Goal: Task Accomplishment & Management: Complete application form

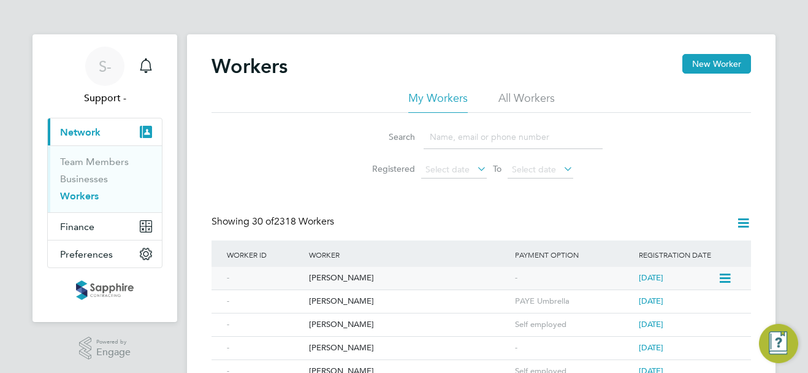
click at [332, 276] on div "Hasan Urus" at bounding box center [409, 278] width 206 height 23
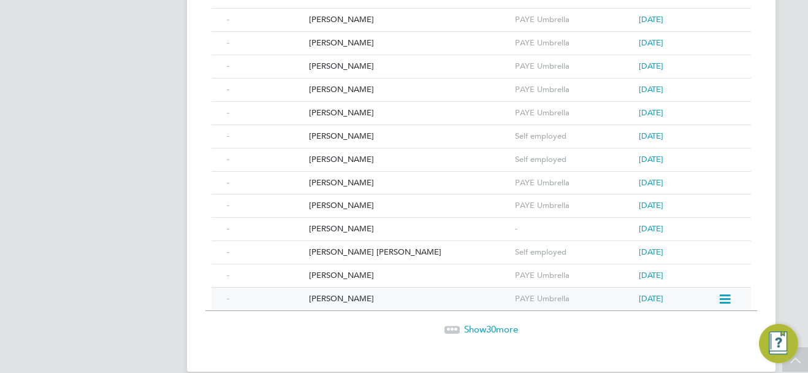
scroll to position [671, 0]
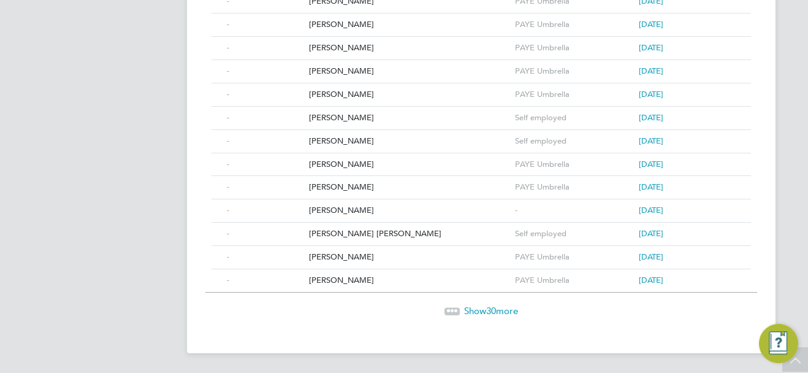
click at [468, 308] on span "Show 30 more" at bounding box center [491, 311] width 54 height 12
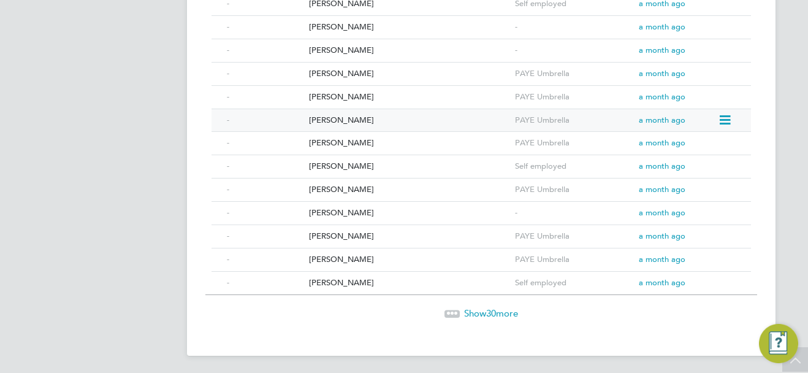
scroll to position [1368, 0]
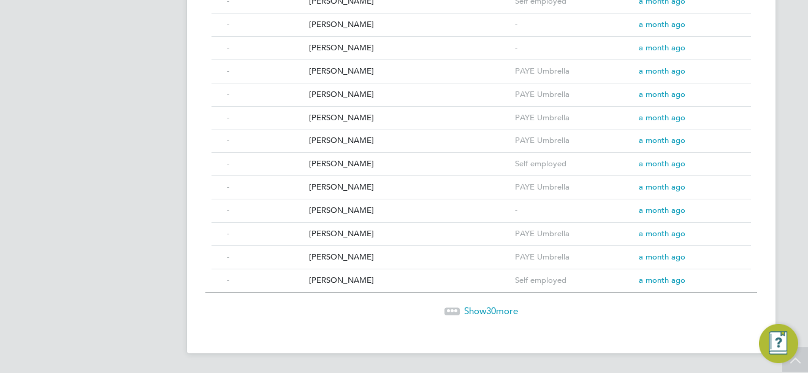
click at [491, 309] on span "30" at bounding box center [491, 311] width 10 height 12
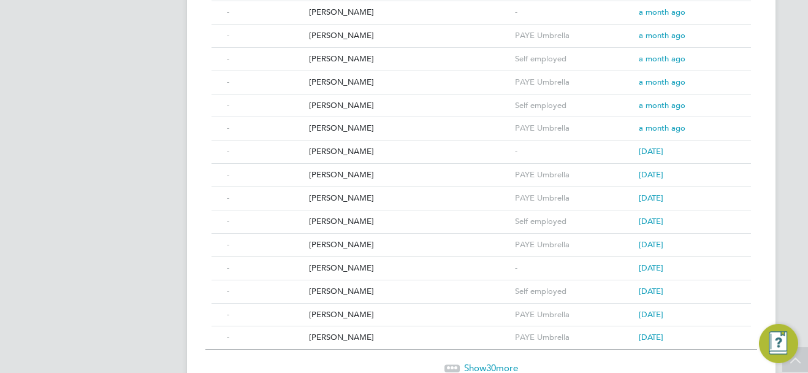
scroll to position [2042, 0]
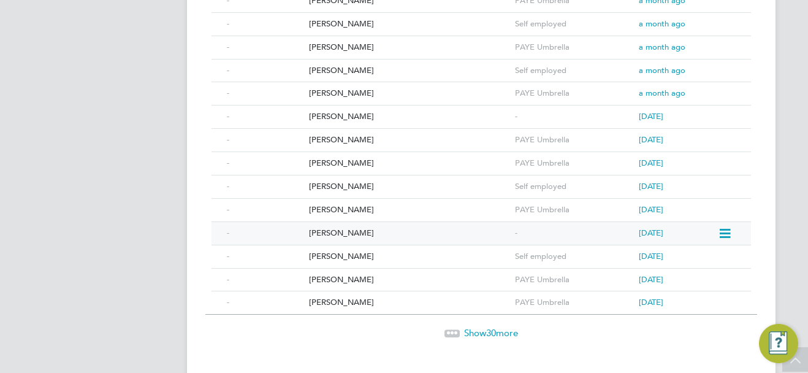
click at [332, 234] on div "Samuel Fynn" at bounding box center [409, 233] width 206 height 23
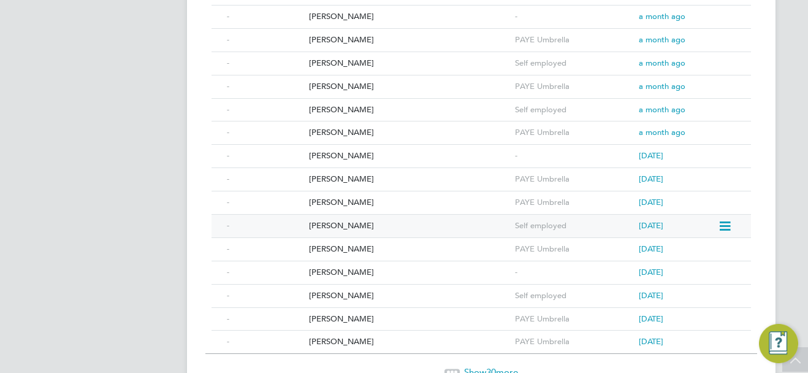
scroll to position [1980, 0]
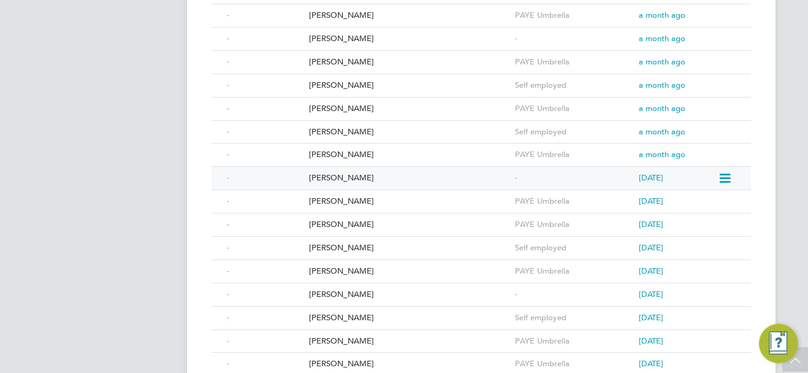
click at [347, 179] on div "Ahmed Tijani Maliki" at bounding box center [409, 178] width 206 height 23
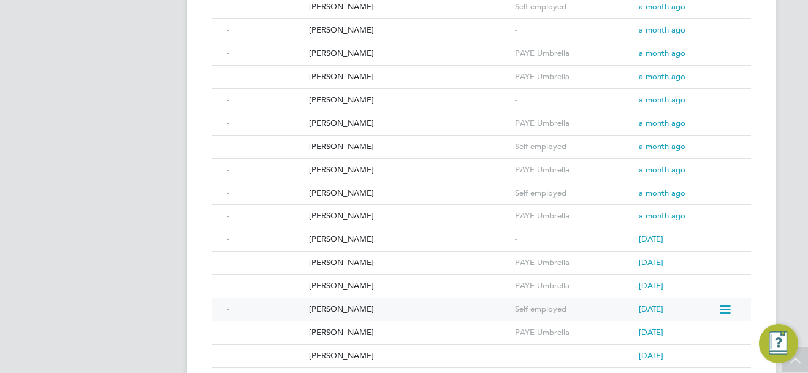
scroll to position [1858, 0]
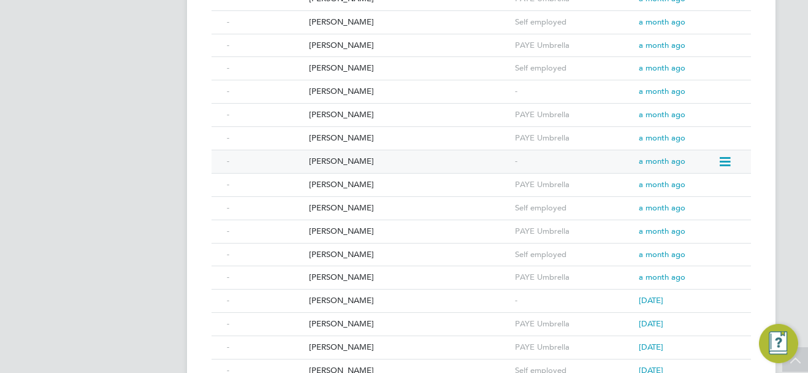
click at [346, 162] on div "Steven Thorpe" at bounding box center [409, 161] width 206 height 23
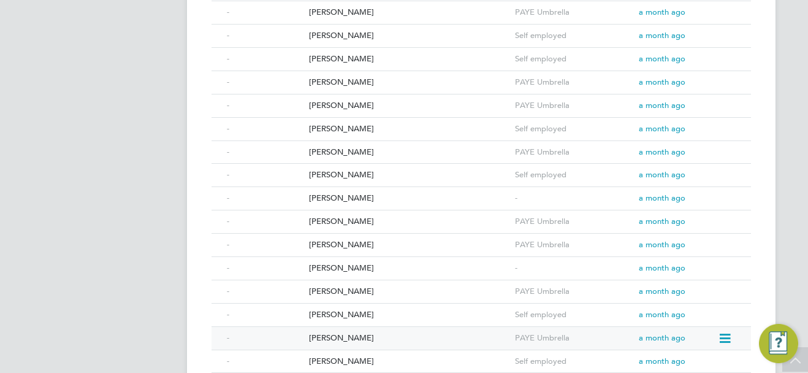
scroll to position [1735, 0]
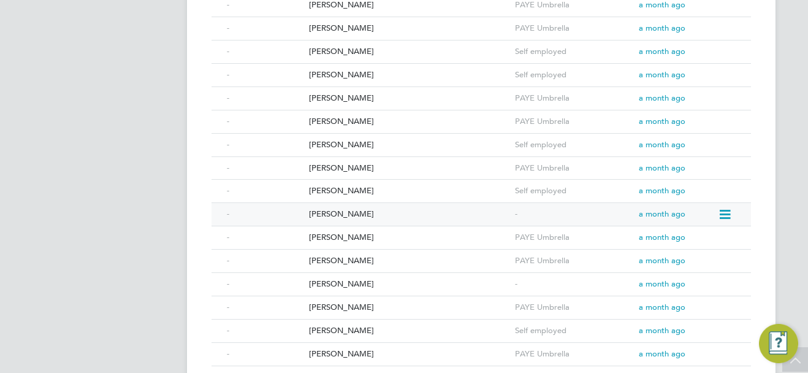
click at [351, 214] on div "Thalib Hussain" at bounding box center [409, 214] width 206 height 23
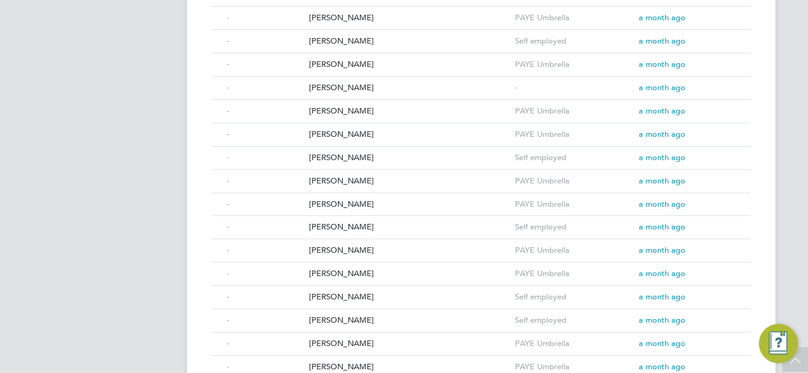
scroll to position [1429, 0]
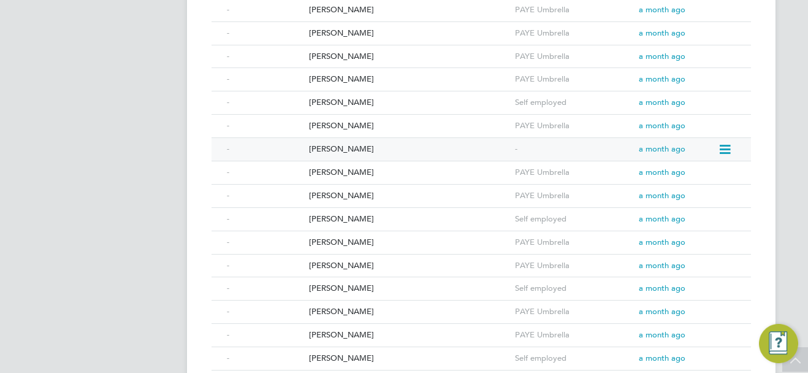
click at [341, 150] on div "Robert Edgar" at bounding box center [409, 149] width 206 height 23
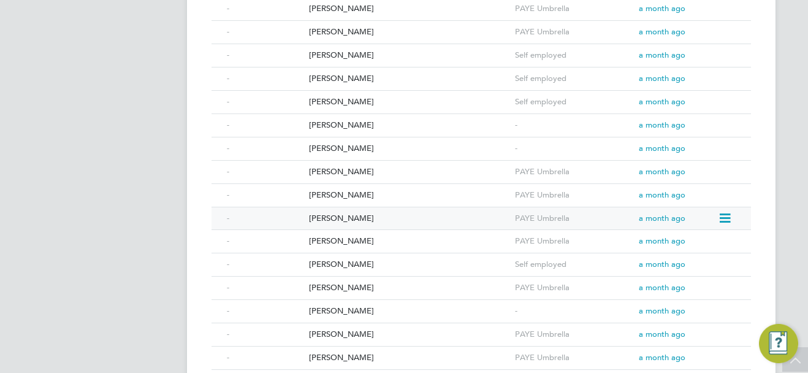
scroll to position [1245, 0]
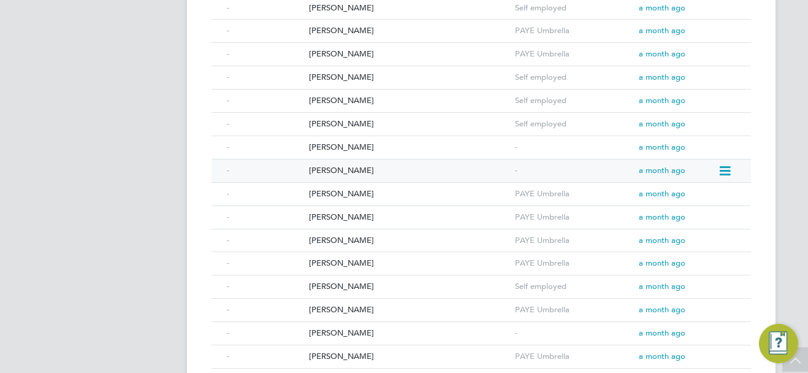
click at [343, 170] on div "Krzysztof Sakowwicz" at bounding box center [409, 170] width 206 height 23
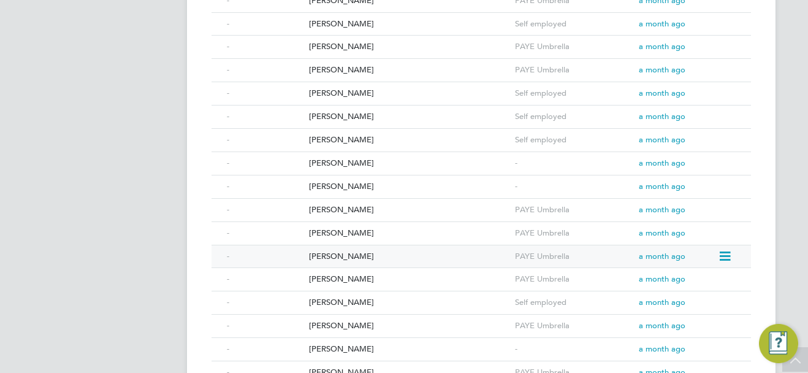
scroll to position [1184, 0]
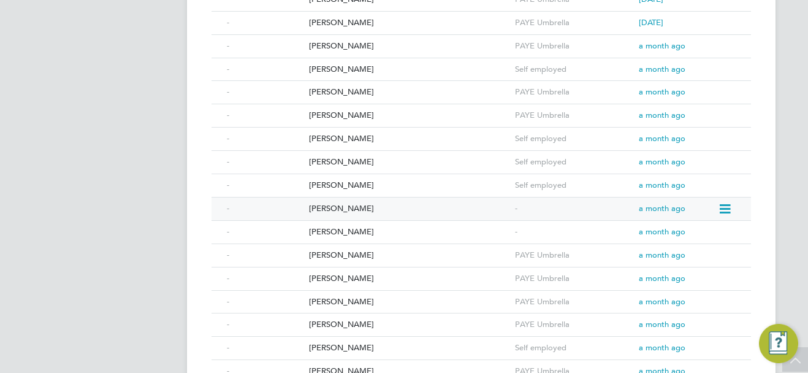
click at [347, 205] on div "D’jean Odell" at bounding box center [409, 208] width 206 height 23
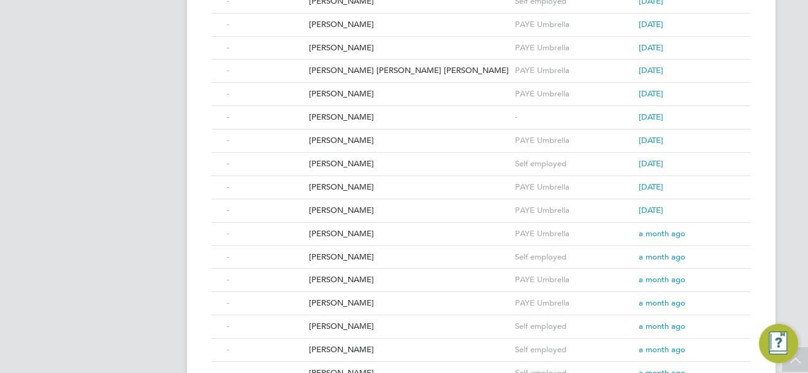
scroll to position [939, 0]
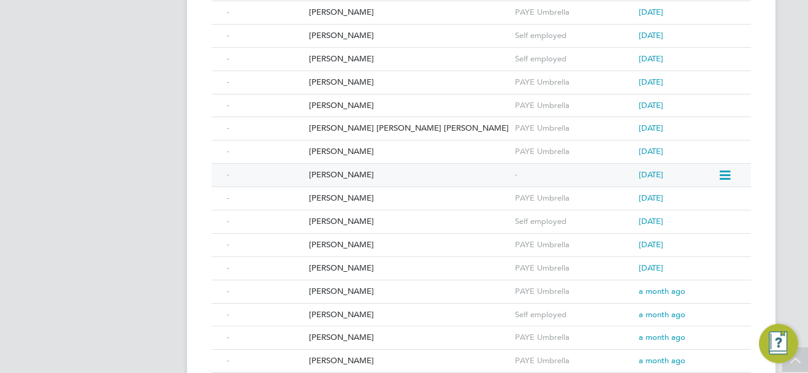
click at [355, 171] on div "Tak Cheung Wong" at bounding box center [409, 175] width 206 height 23
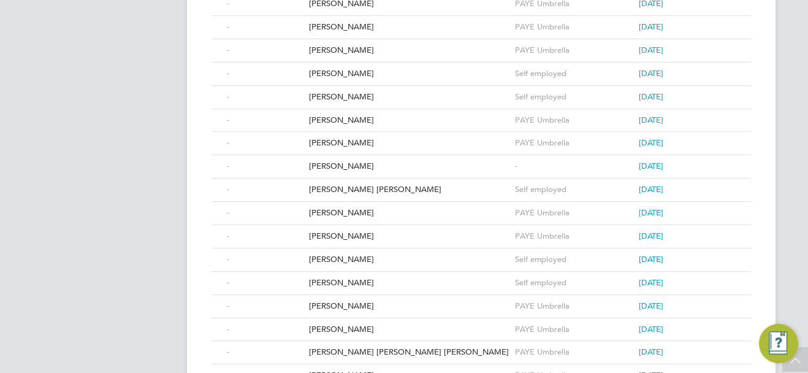
scroll to position [694, 0]
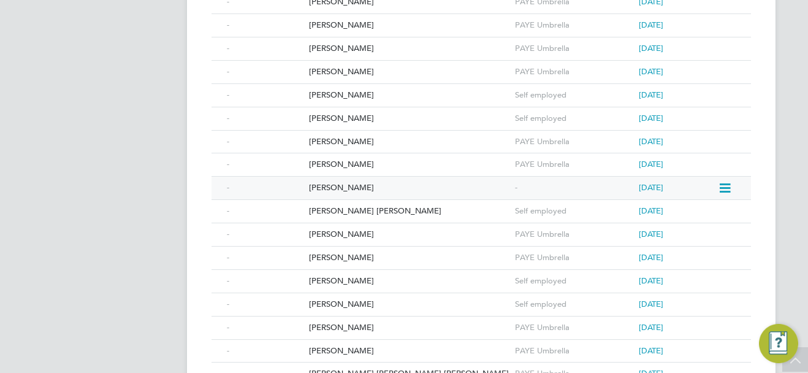
click at [345, 186] on div "Benjamin Portch" at bounding box center [409, 187] width 206 height 23
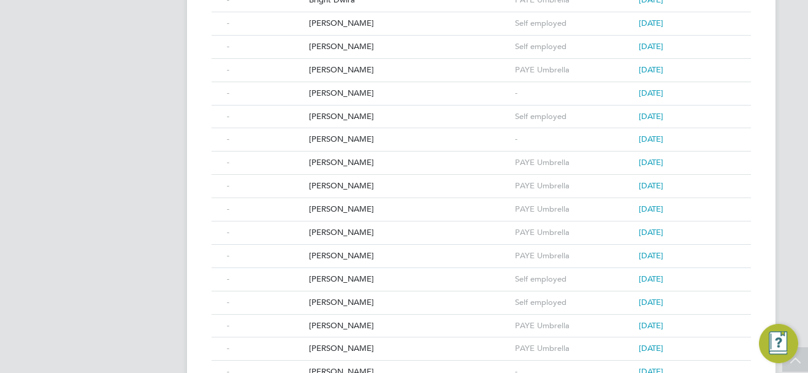
scroll to position [449, 0]
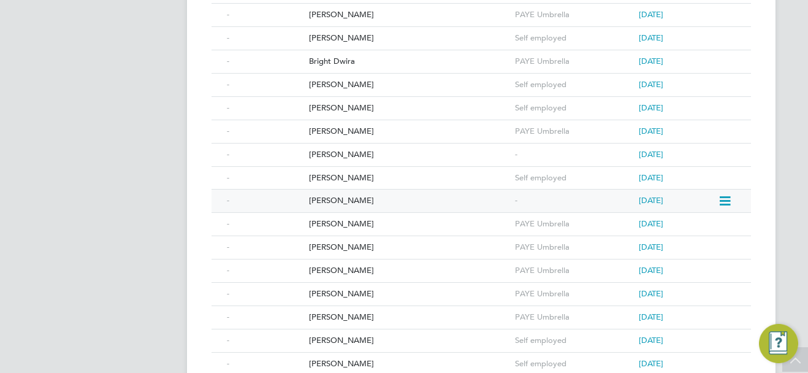
click at [336, 197] on div "Abdoo Shuukuur" at bounding box center [409, 200] width 206 height 23
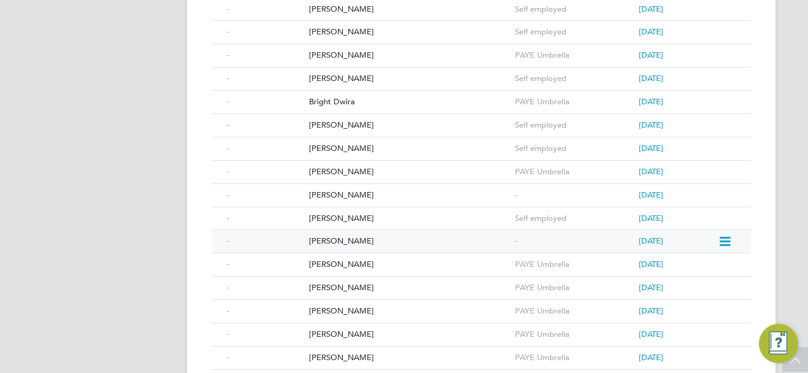
scroll to position [387, 0]
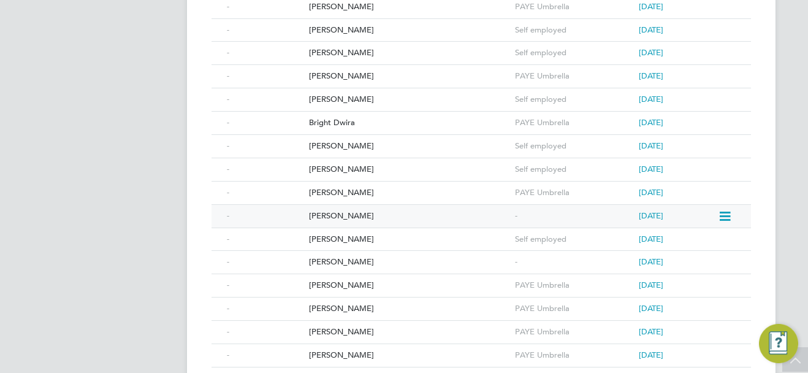
click at [334, 214] on div "Lee Crouch" at bounding box center [409, 216] width 206 height 23
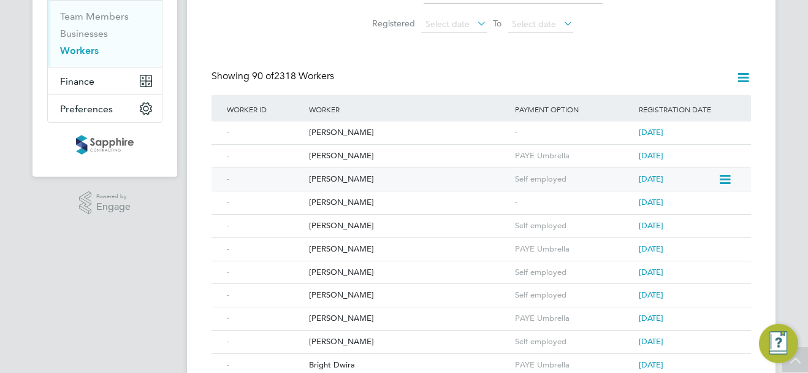
scroll to position [142, 0]
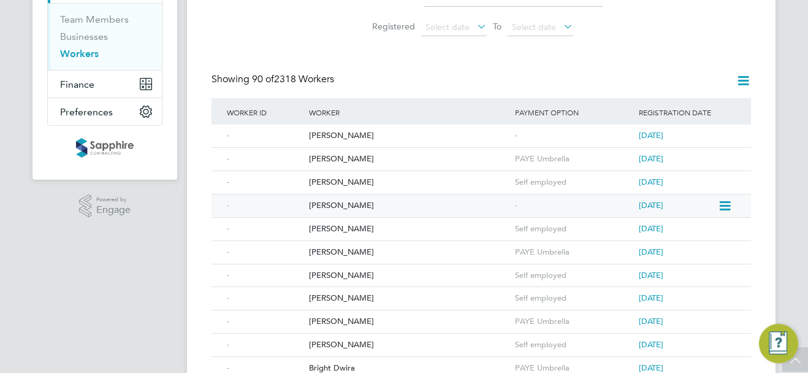
click at [335, 206] on div "[PERSON_NAME]" at bounding box center [409, 205] width 206 height 23
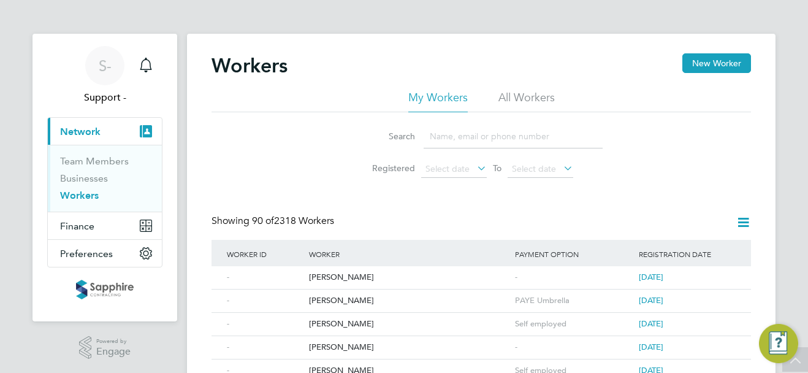
scroll to position [0, 0]
click at [76, 175] on link "Businesses" at bounding box center [84, 179] width 48 height 12
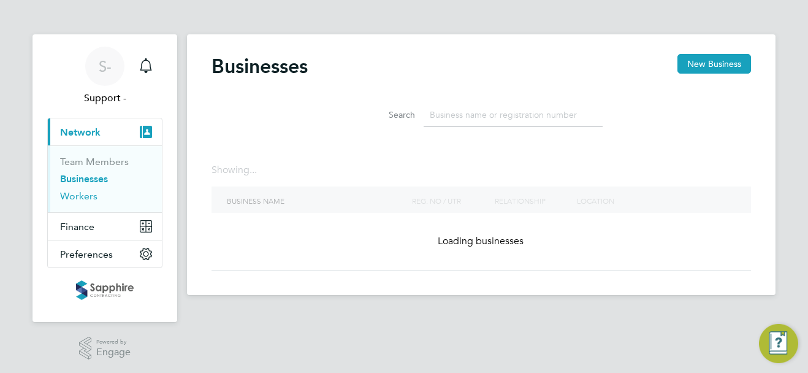
click at [80, 196] on link "Workers" at bounding box center [78, 196] width 37 height 12
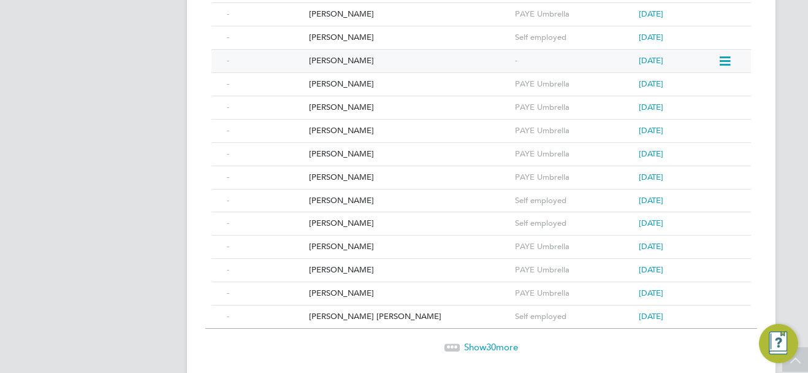
scroll to position [671, 0]
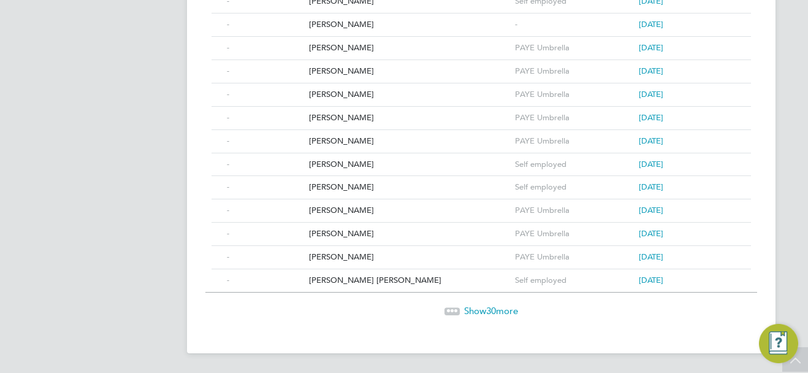
click at [468, 310] on span "Show 30 more" at bounding box center [491, 311] width 54 height 12
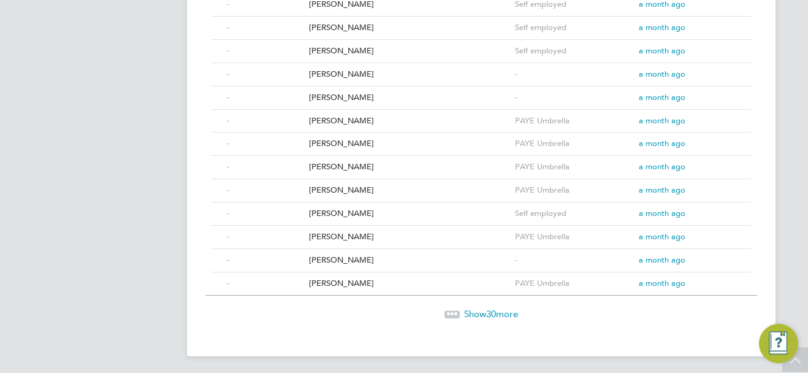
scroll to position [1368, 0]
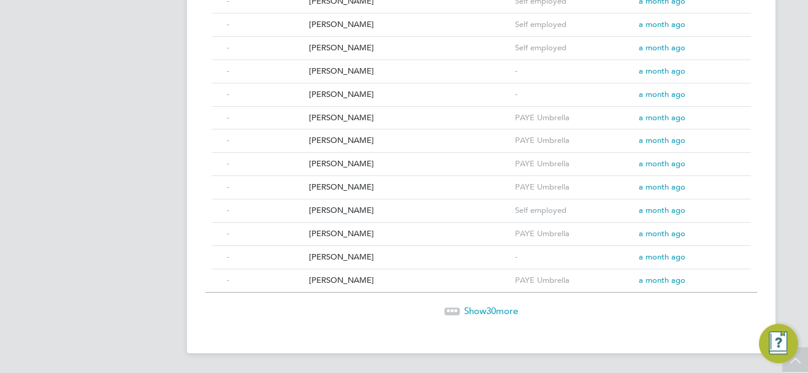
click at [506, 309] on span "Show 30 more" at bounding box center [491, 311] width 54 height 12
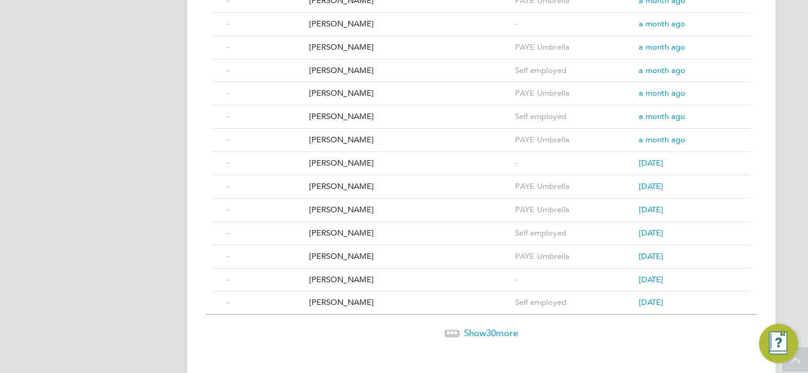
scroll to position [2064, 0]
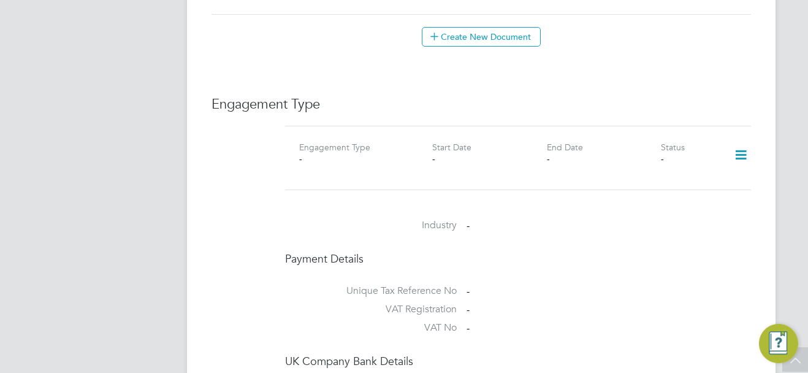
scroll to position [858, 0]
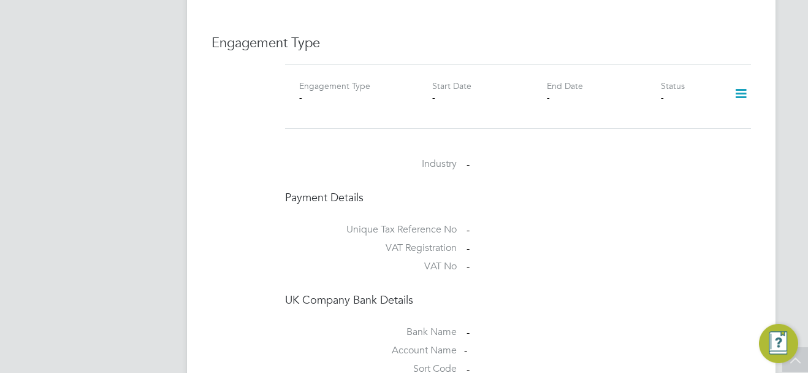
click at [742, 80] on icon at bounding box center [740, 94] width 21 height 28
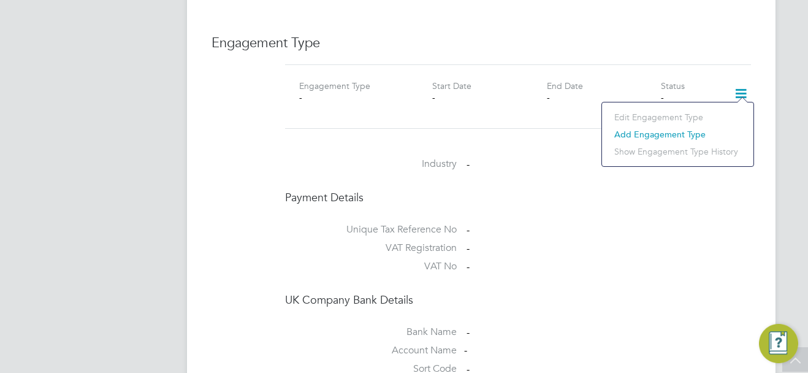
click at [661, 134] on li "Add Engagement Type" at bounding box center [677, 134] width 139 height 17
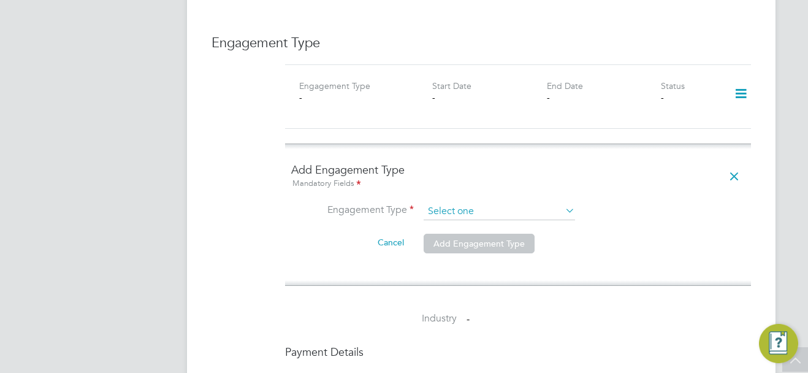
click at [471, 203] on input at bounding box center [498, 211] width 151 height 17
click at [470, 230] on li "PAYE Direct" at bounding box center [499, 235] width 153 height 18
type input "PAYE Direct"
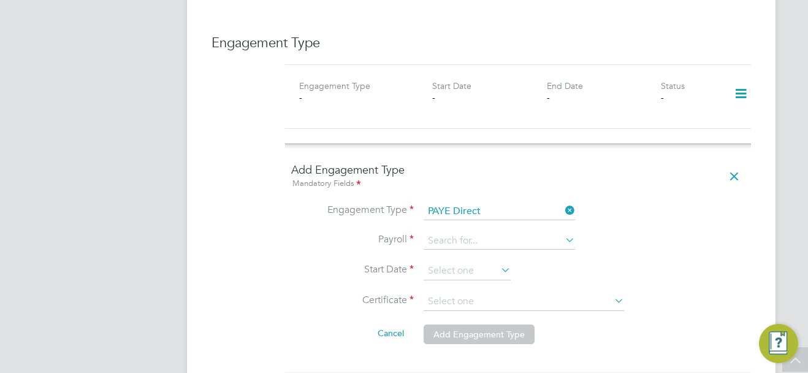
click at [468, 232] on input at bounding box center [498, 240] width 151 height 17
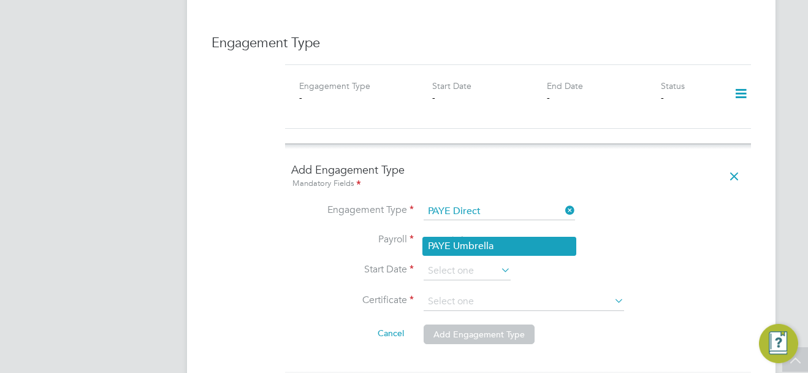
click at [483, 245] on li "PAYE Umbrella" at bounding box center [499, 246] width 153 height 18
type input "PAYE Umbrella"
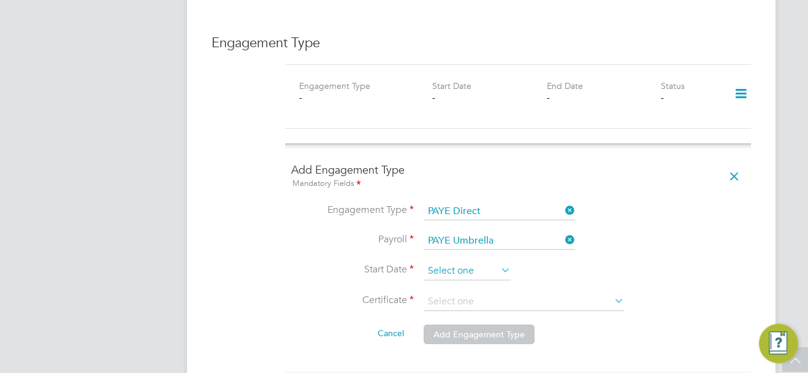
click at [463, 262] on input at bounding box center [466, 271] width 87 height 18
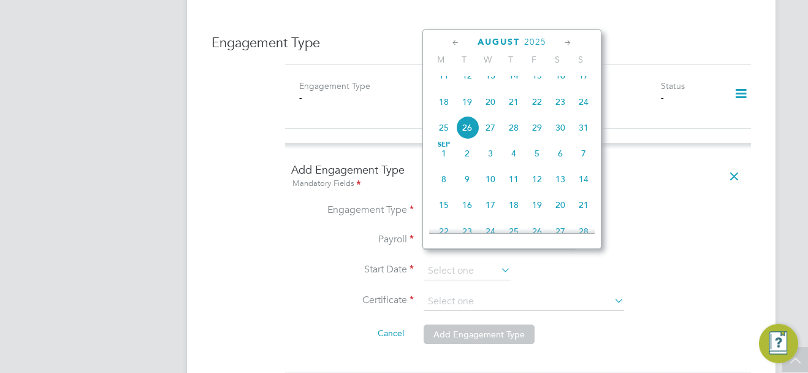
click at [464, 113] on span "19" at bounding box center [466, 101] width 23 height 23
type input "19 Aug 2025"
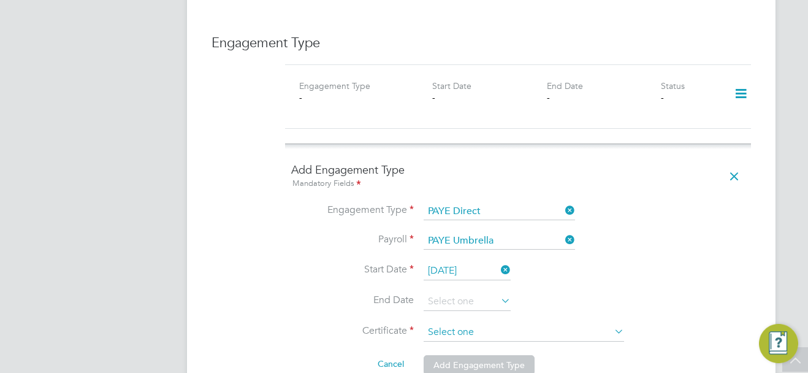
click at [474, 323] on input at bounding box center [523, 332] width 200 height 18
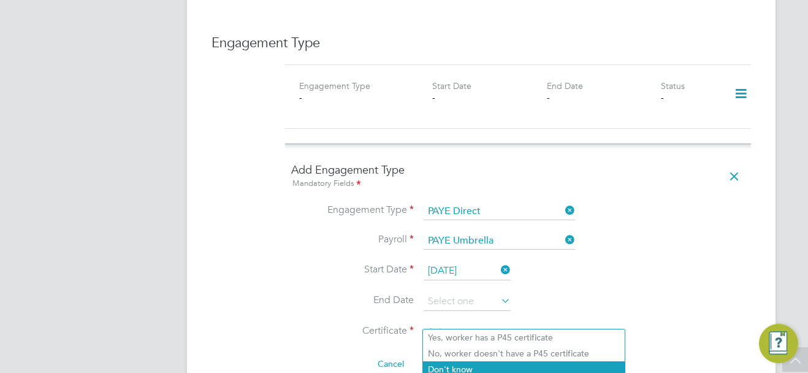
click at [470, 366] on li "Don't know" at bounding box center [524, 369] width 202 height 16
type input "Don't know"
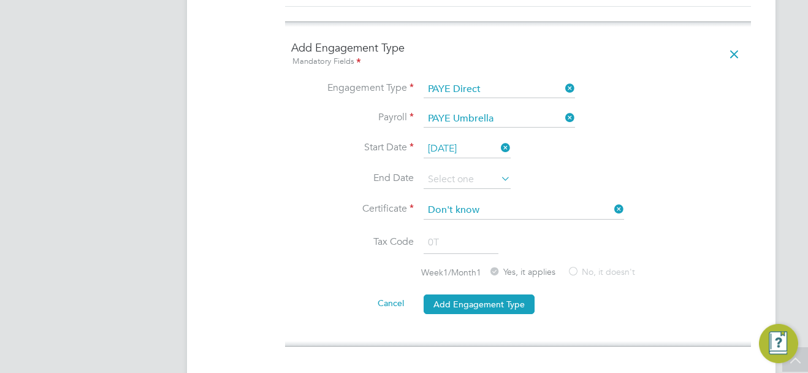
scroll to position [980, 0]
click at [494, 294] on button "Add Engagement Type" at bounding box center [478, 304] width 111 height 20
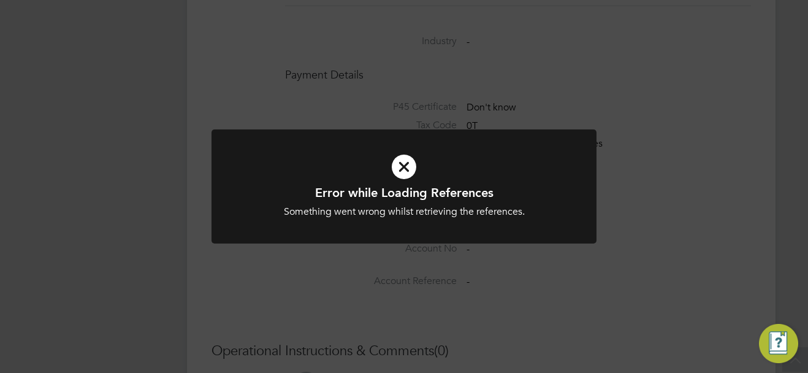
click at [655, 182] on div "Error while Loading References Something went wrong whilst retrieving the refer…" at bounding box center [404, 186] width 808 height 373
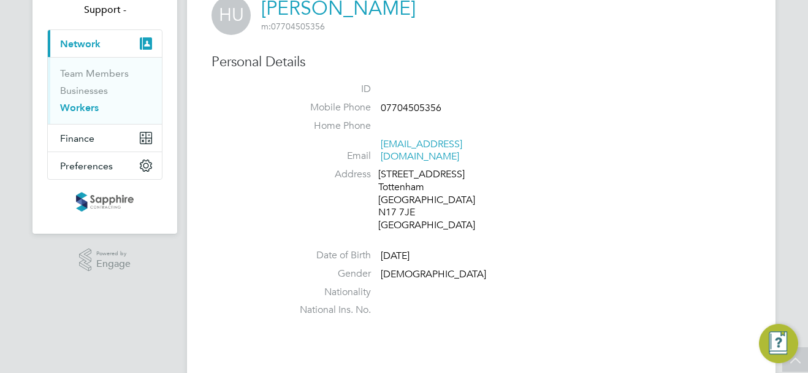
scroll to position [0, 0]
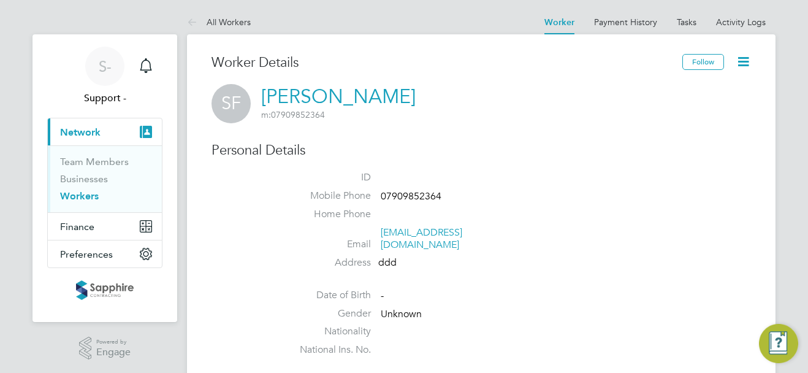
drag, startPoint x: 436, startPoint y: 240, endPoint x: 422, endPoint y: 230, distance: 17.0
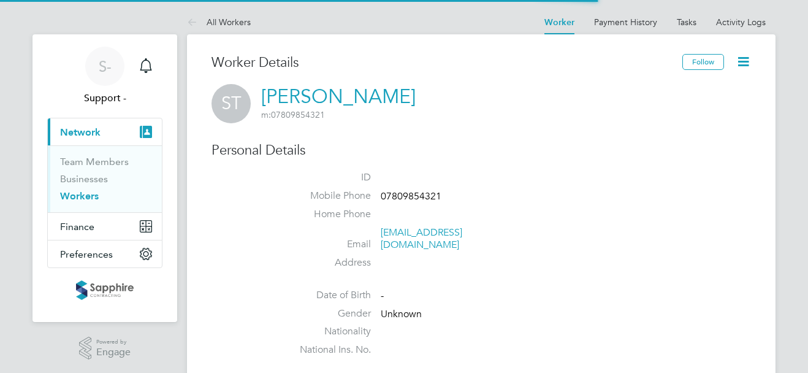
drag, startPoint x: 0, startPoint y: 0, endPoint x: 415, endPoint y: 233, distance: 476.0
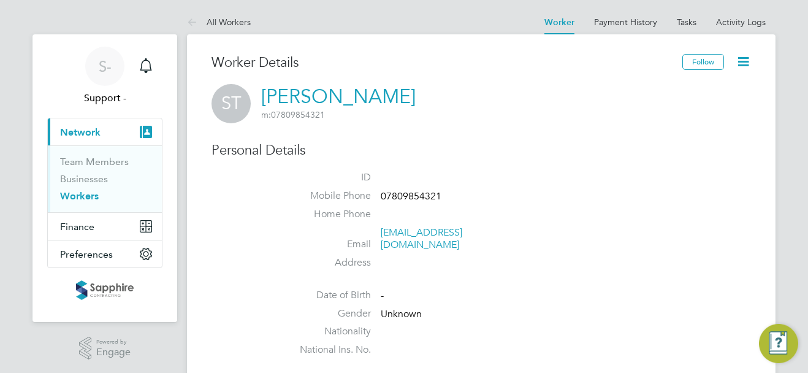
click at [419, 196] on span "07809854321" at bounding box center [411, 196] width 61 height 12
copy span "07809854321"
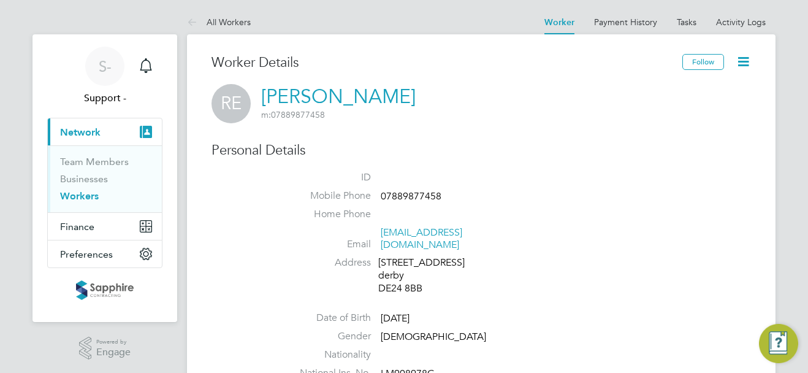
click at [409, 367] on span "LM908978C" at bounding box center [407, 373] width 53 height 12
copy span "LM908978C"
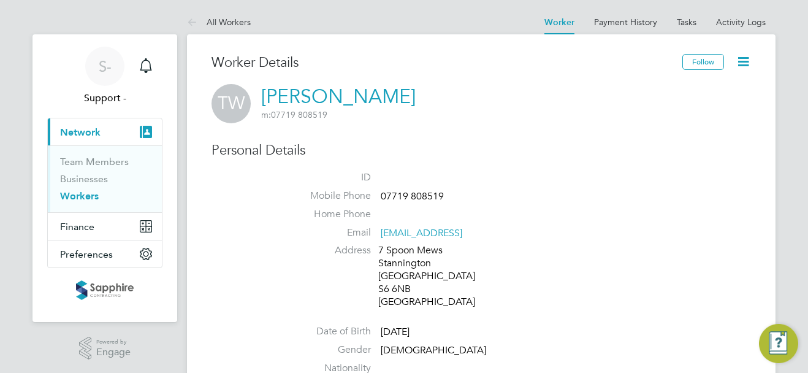
click at [417, 192] on span "07719 808519" at bounding box center [412, 196] width 63 height 12
click at [423, 194] on span "07719 808519" at bounding box center [412, 196] width 63 height 12
copy span "808519"
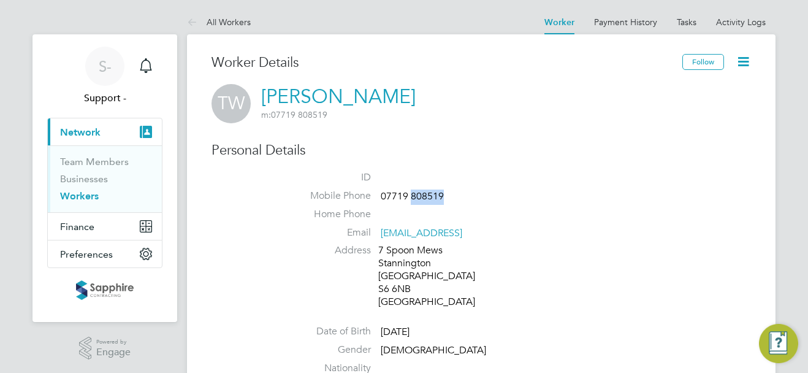
click at [412, 199] on span "07719 808519" at bounding box center [412, 196] width 63 height 12
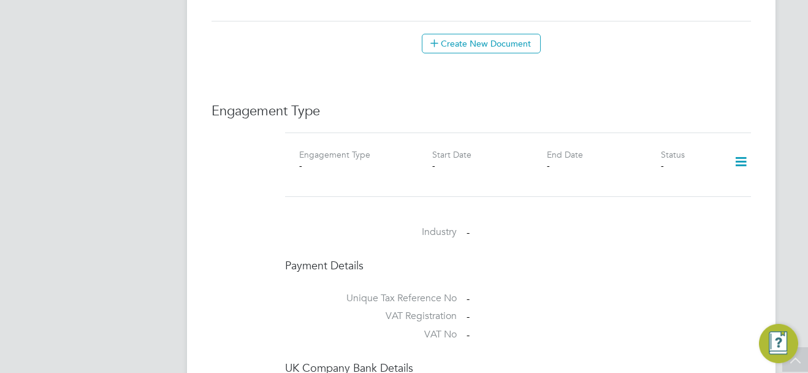
scroll to position [797, 0]
click at [740, 161] on icon at bounding box center [740, 161] width 21 height 28
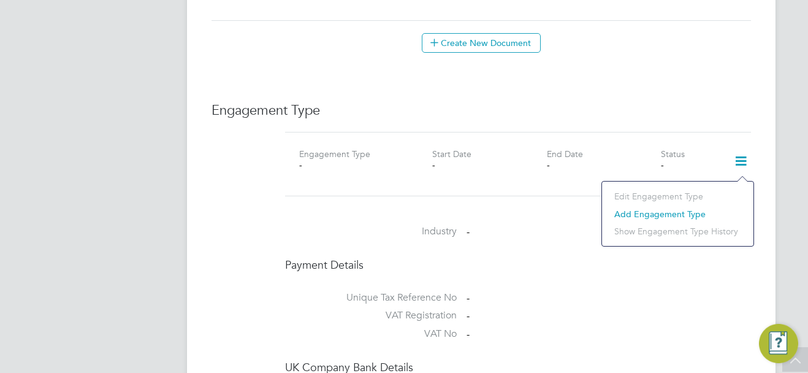
click at [637, 215] on li "Add Engagement Type" at bounding box center [677, 213] width 139 height 17
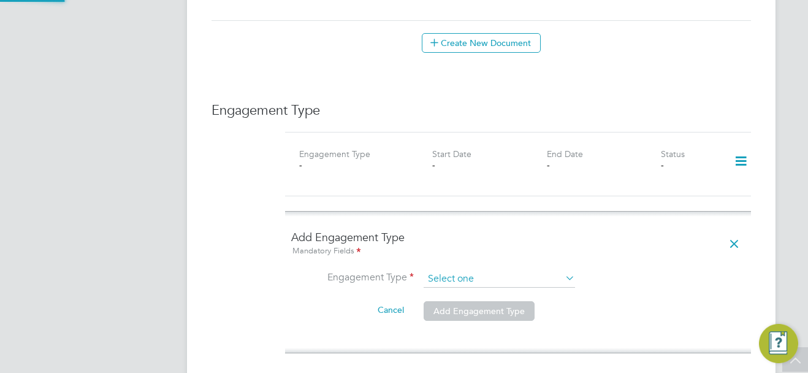
click at [478, 281] on input at bounding box center [498, 278] width 151 height 17
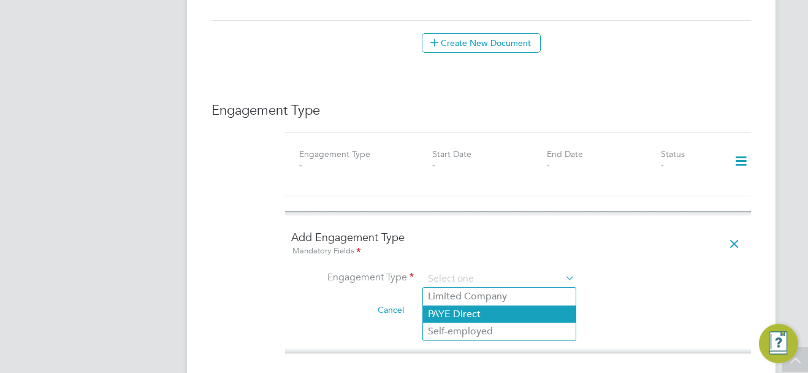
click at [474, 314] on li "PAYE Direct" at bounding box center [499, 314] width 153 height 18
type input "PAYE Direct"
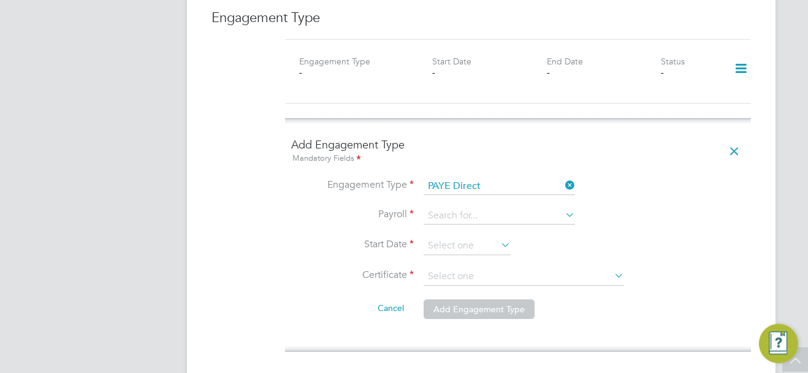
scroll to position [919, 0]
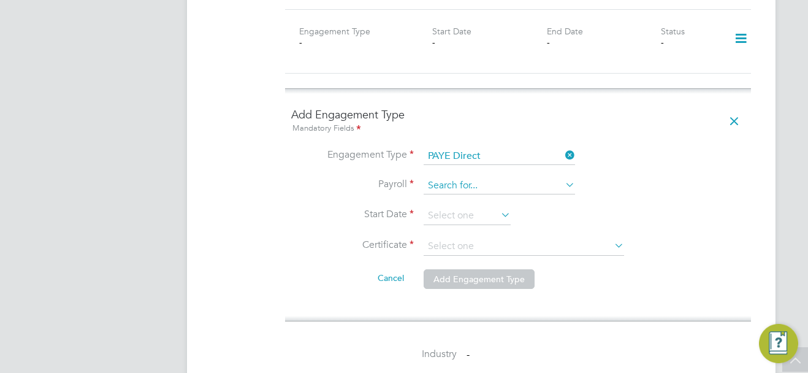
click at [466, 186] on input at bounding box center [498, 185] width 151 height 17
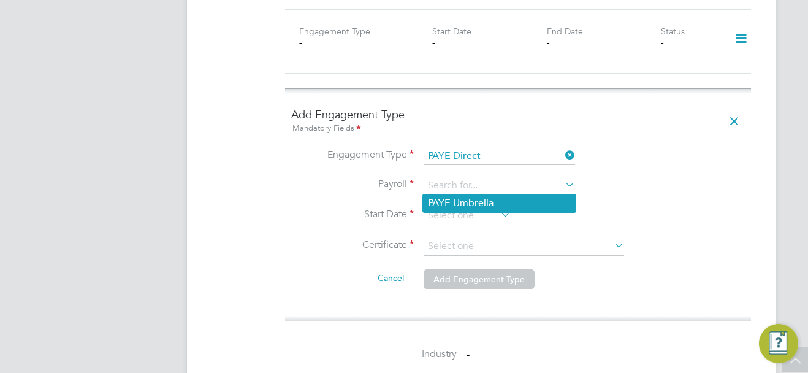
click at [470, 205] on li "PAYE Umbrella" at bounding box center [499, 203] width 153 height 18
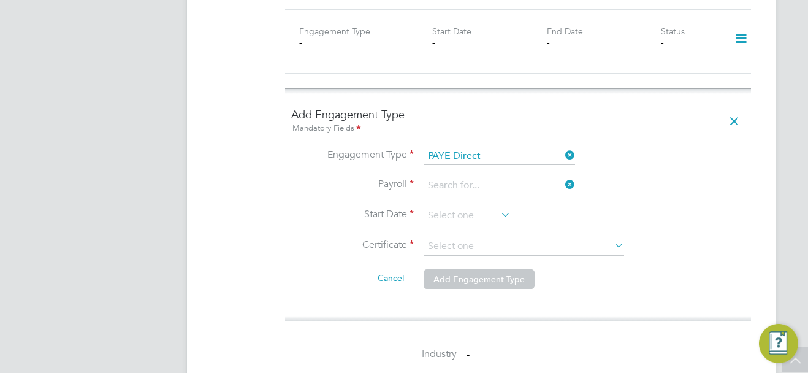
type input "PAYE Umbrella"
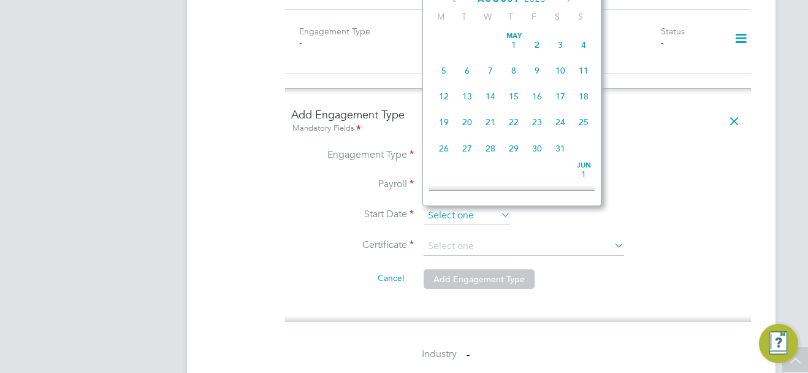
scroll to position [477, 0]
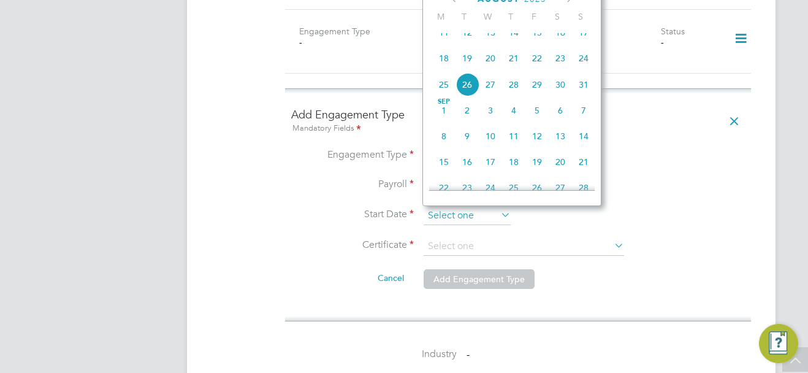
click at [471, 217] on input at bounding box center [466, 216] width 87 height 18
click at [466, 67] on span "19" at bounding box center [466, 58] width 23 height 23
type input "[DATE]"
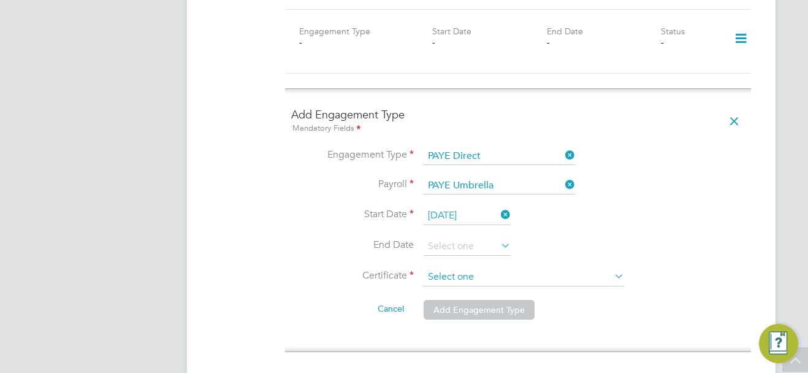
click at [453, 275] on input at bounding box center [523, 277] width 200 height 18
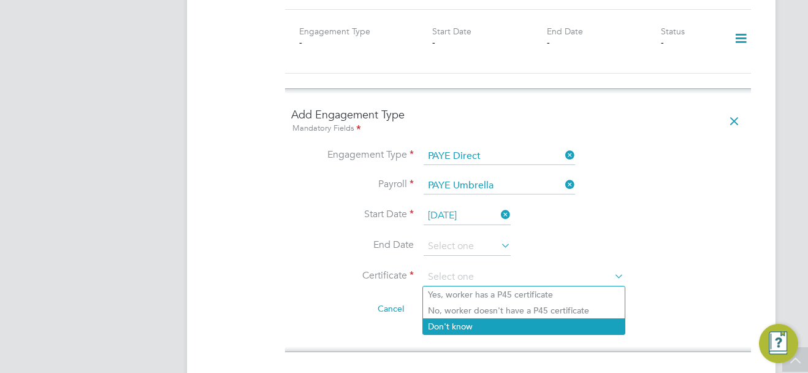
click at [451, 332] on li "Don't know" at bounding box center [524, 326] width 202 height 16
type input "Don't know"
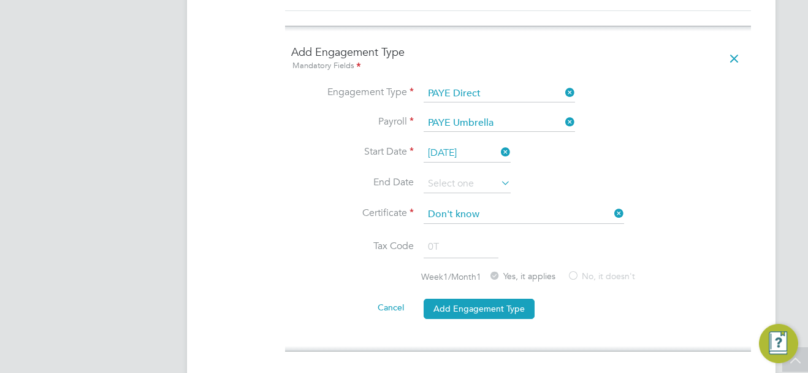
scroll to position [1042, 0]
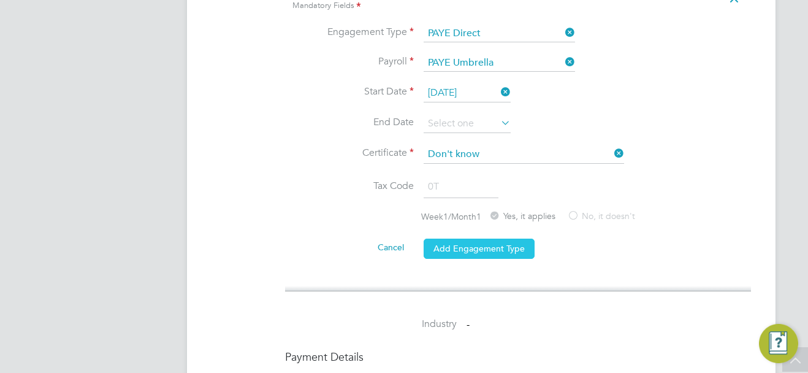
click at [471, 251] on button "Add Engagement Type" at bounding box center [478, 248] width 111 height 20
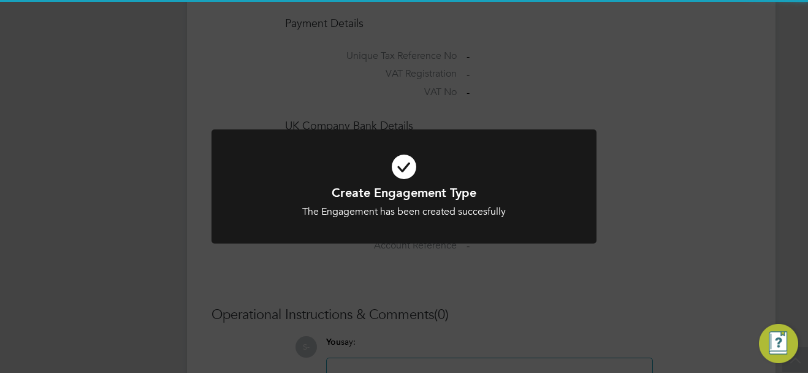
scroll to position [797, 0]
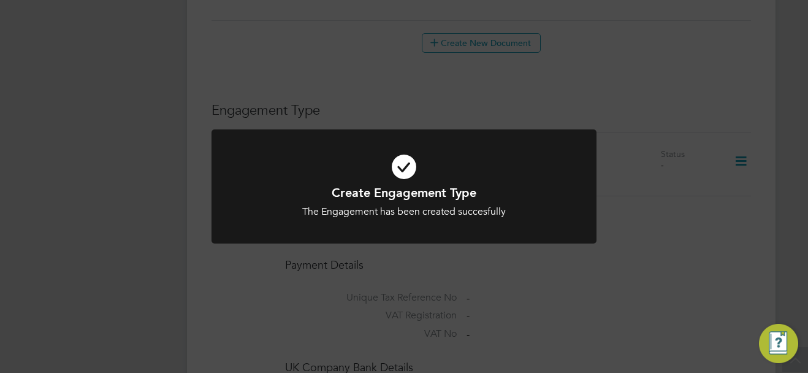
click at [678, 237] on div "Create Engagement Type The Engagement has been created succesfully Cancel Okay" at bounding box center [404, 186] width 808 height 373
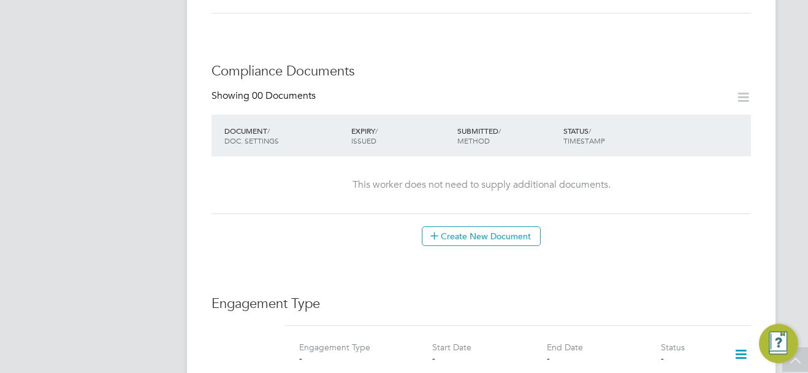
scroll to position [674, 0]
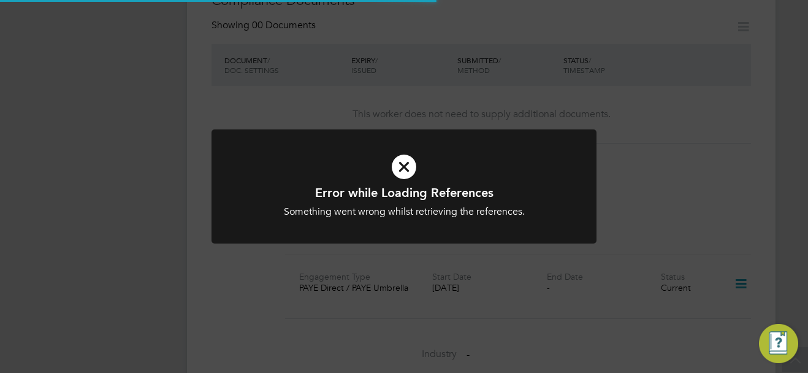
drag, startPoint x: 659, startPoint y: 236, endPoint x: 652, endPoint y: 227, distance: 11.3
click at [660, 235] on div "Error while Loading References Something went wrong whilst retrieving the refer…" at bounding box center [404, 186] width 808 height 373
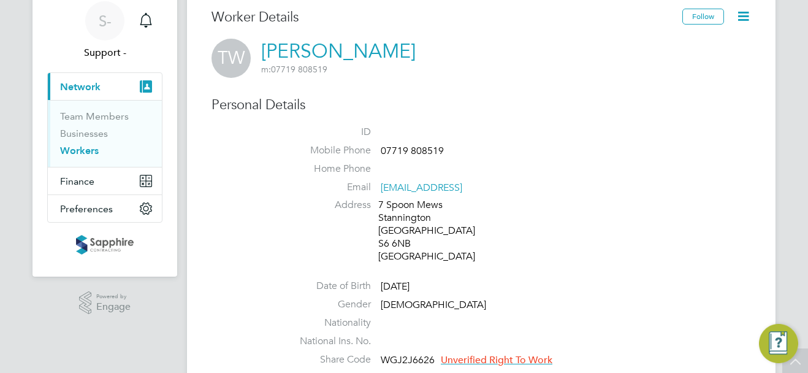
scroll to position [0, 0]
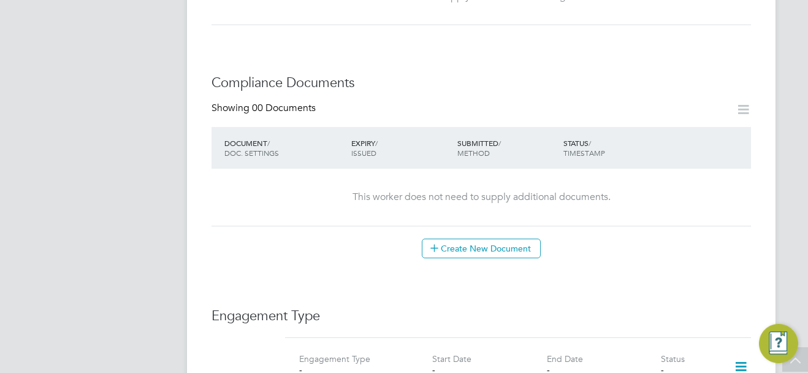
scroll to position [674, 0]
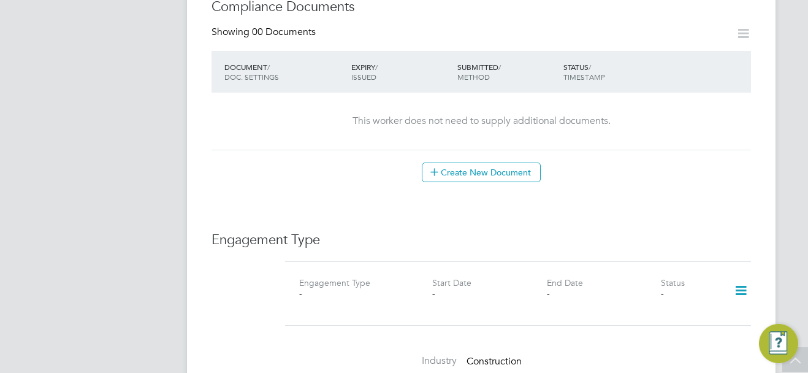
click at [737, 276] on icon at bounding box center [740, 290] width 21 height 28
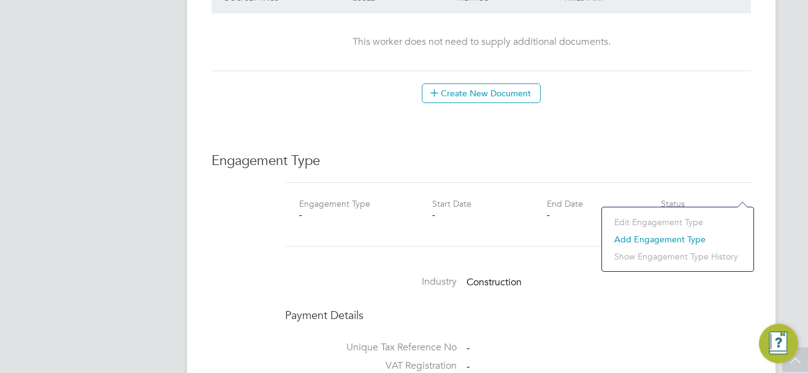
scroll to position [797, 0]
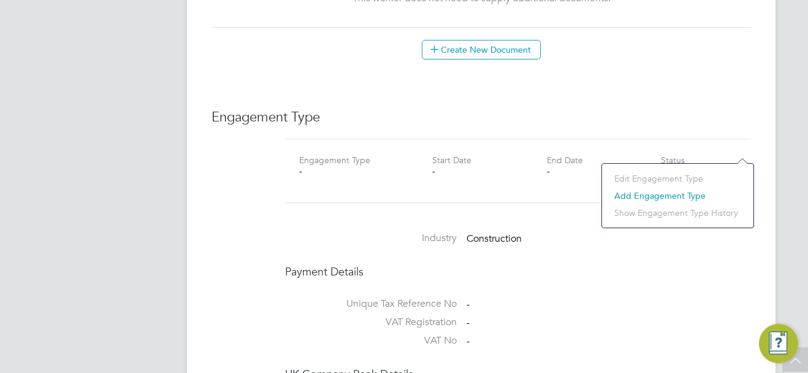
click at [651, 193] on li "Add Engagement Type" at bounding box center [677, 195] width 139 height 17
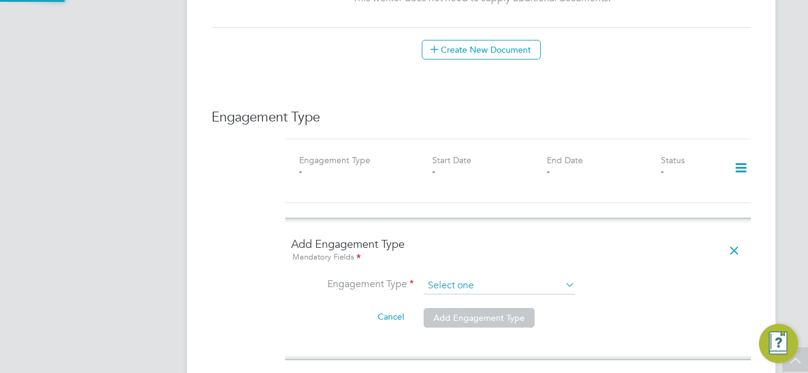
click at [452, 277] on input at bounding box center [498, 285] width 151 height 17
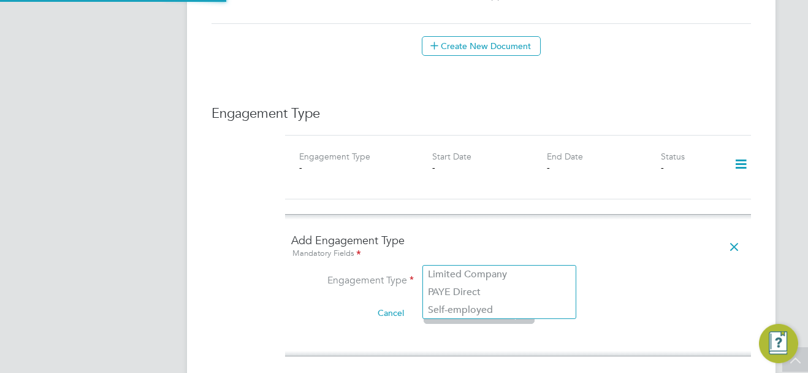
scroll to position [858, 0]
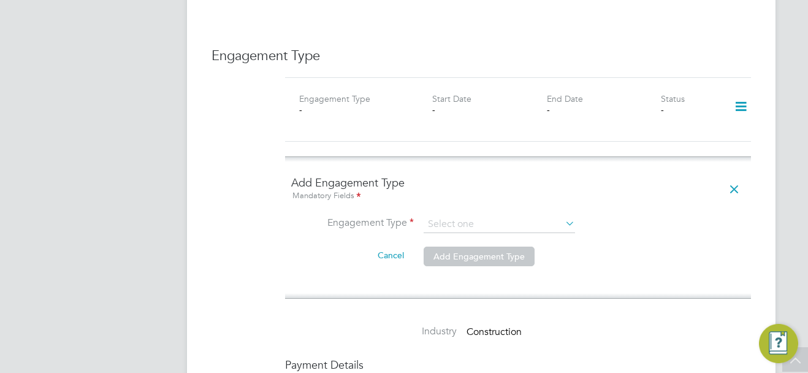
click at [465, 229] on li "PAYE Direct" at bounding box center [499, 235] width 153 height 18
type input "PAYE Direct"
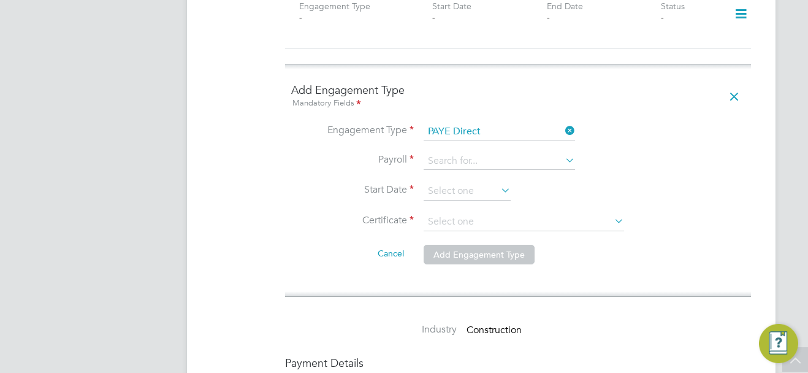
scroll to position [980, 0]
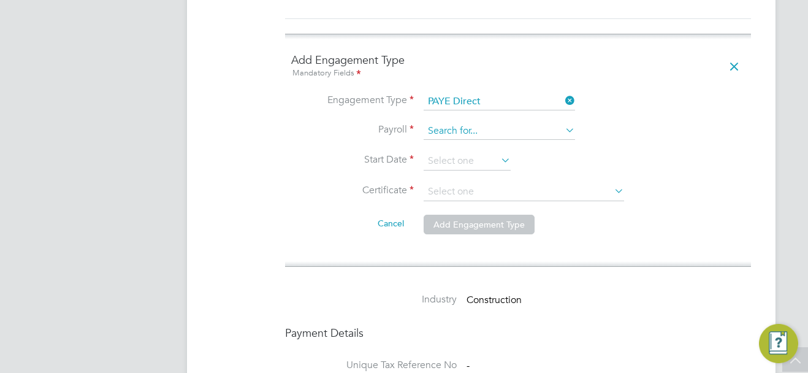
click at [464, 123] on input at bounding box center [498, 131] width 151 height 17
click at [475, 121] on li "PAYE Umbrella" at bounding box center [499, 124] width 153 height 18
type input "PAYE Umbrella"
click at [460, 152] on input at bounding box center [466, 161] width 87 height 18
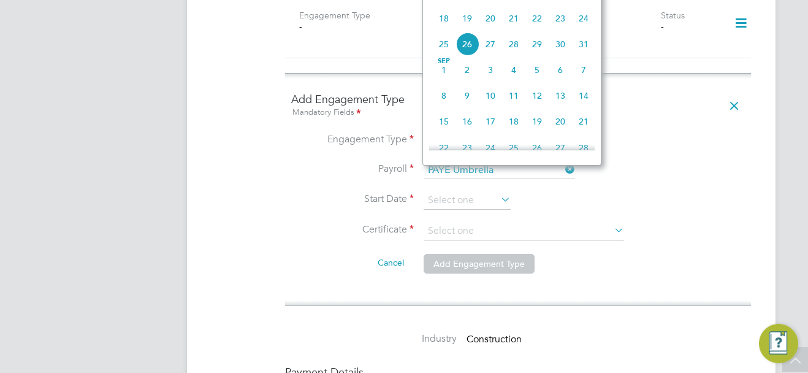
scroll to position [919, 0]
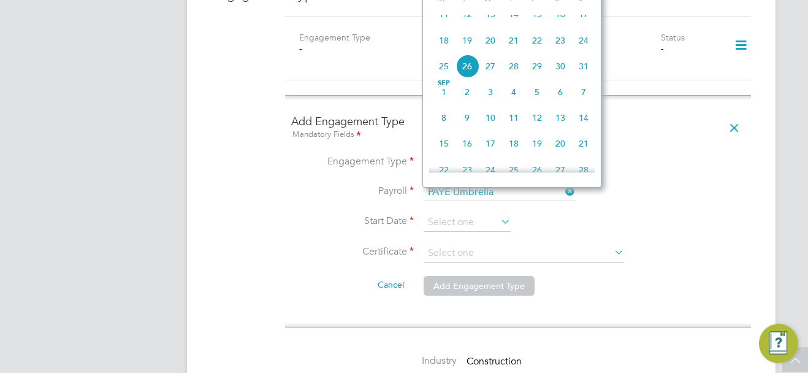
click at [465, 50] on span "19" at bounding box center [466, 40] width 23 height 23
type input "19 Aug 2025"
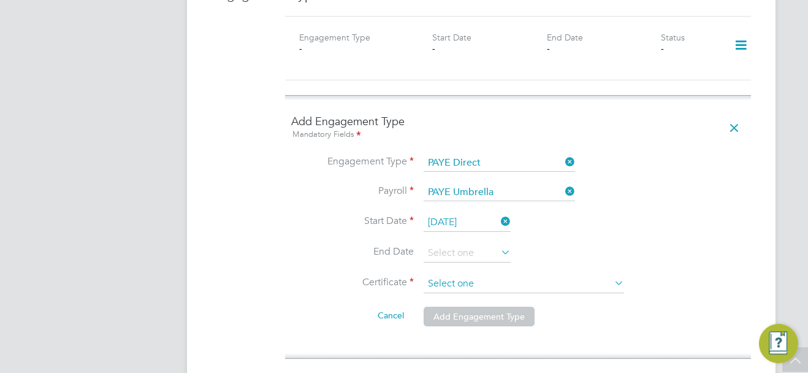
click at [445, 275] on input at bounding box center [523, 284] width 200 height 18
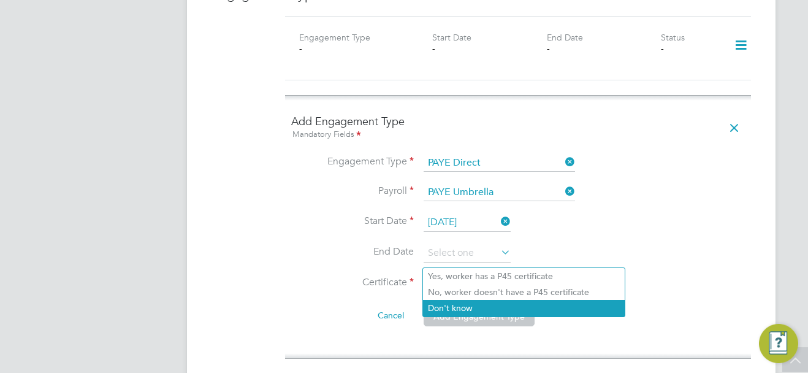
click at [449, 311] on li "Don't know" at bounding box center [524, 308] width 202 height 16
type input "Don't know"
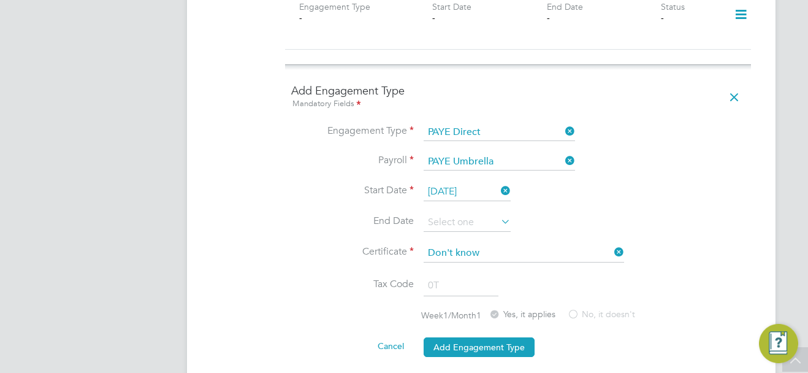
scroll to position [980, 0]
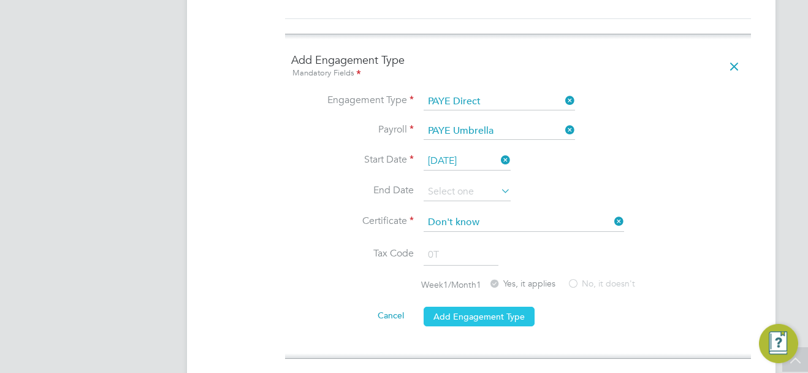
click at [510, 306] on button "Add Engagement Type" at bounding box center [478, 316] width 111 height 20
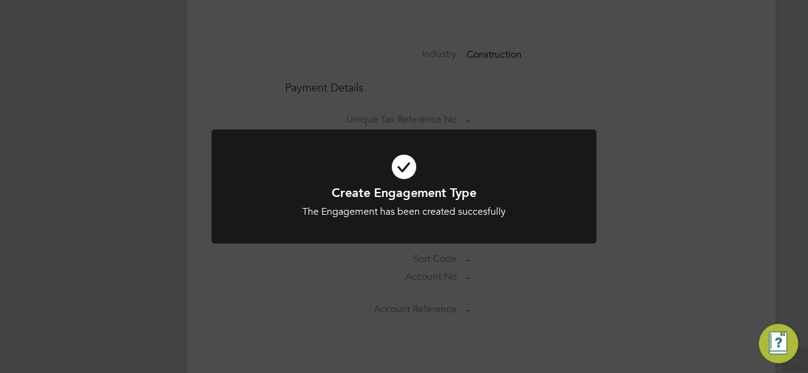
click at [650, 198] on div "Create Engagement Type The Engagement has been created succesfully Cancel Okay" at bounding box center [404, 186] width 808 height 373
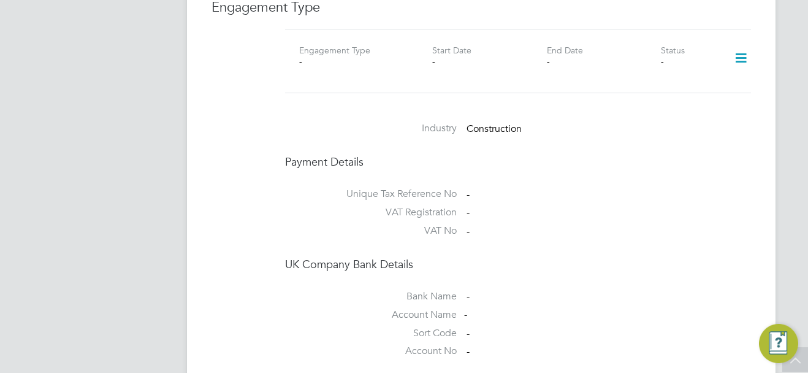
scroll to position [797, 0]
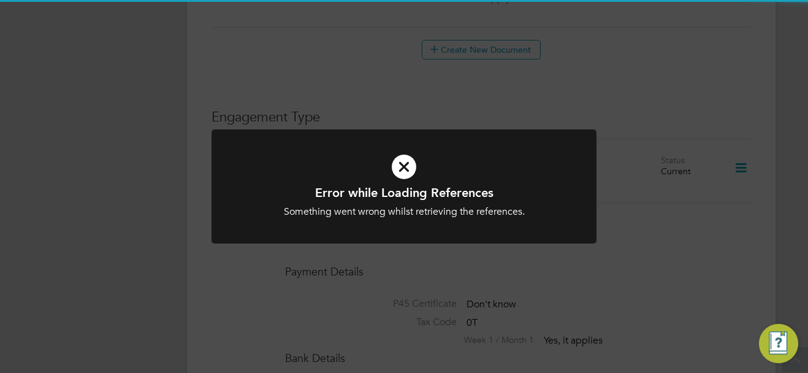
click at [646, 237] on div "Error while Loading References Something went wrong whilst retrieving the refer…" at bounding box center [404, 186] width 808 height 373
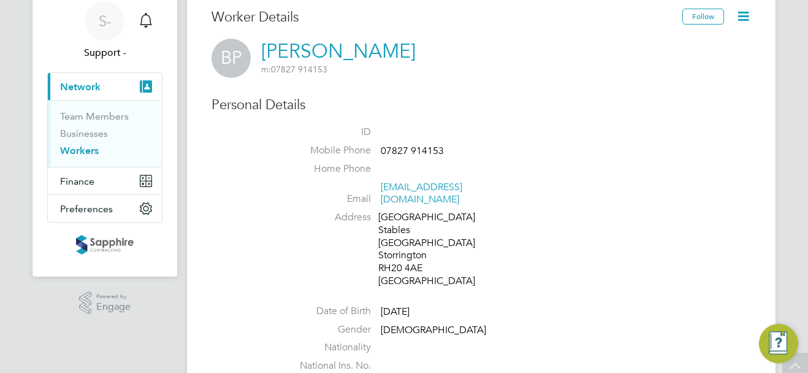
scroll to position [0, 0]
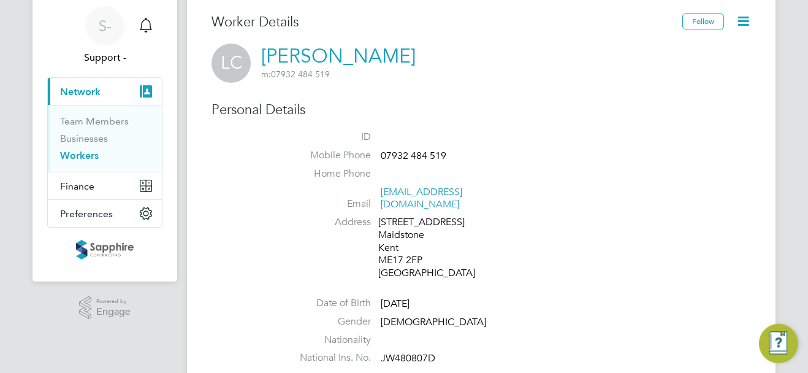
scroll to position [61, 0]
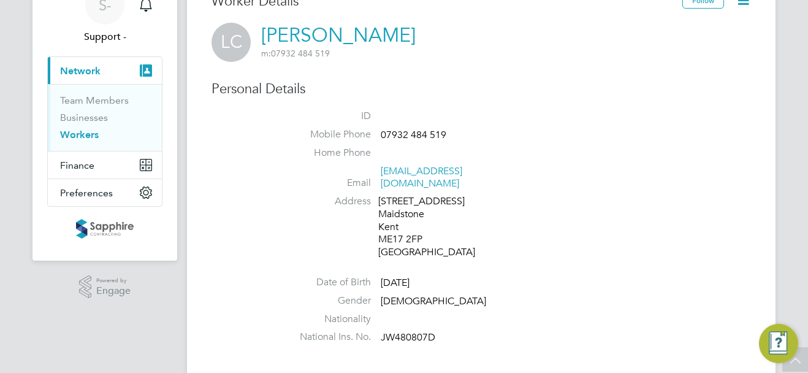
click at [408, 332] on span "JW480807D" at bounding box center [408, 338] width 55 height 12
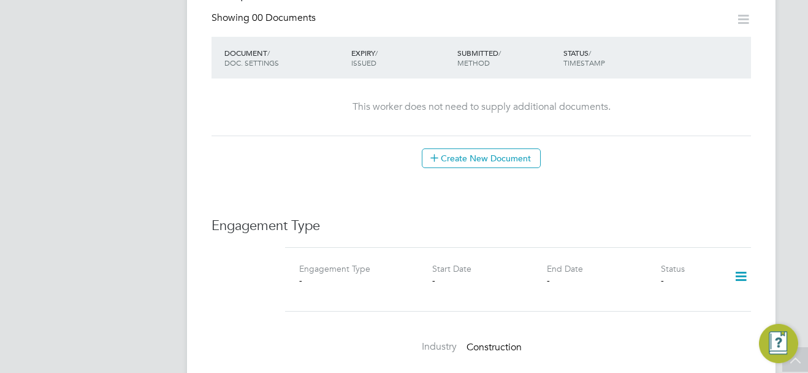
scroll to position [797, 0]
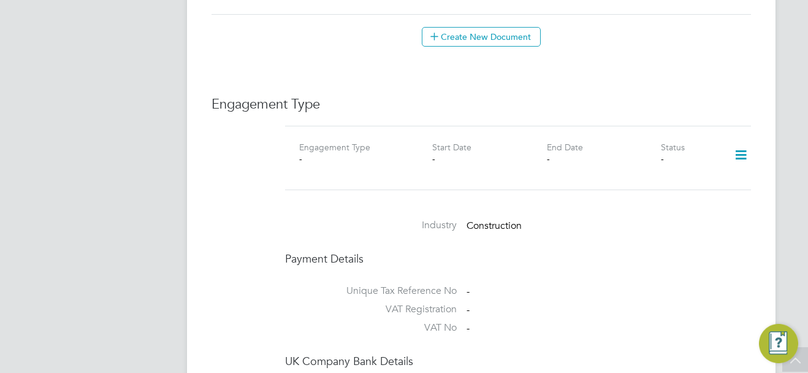
click at [740, 142] on icon at bounding box center [740, 155] width 21 height 28
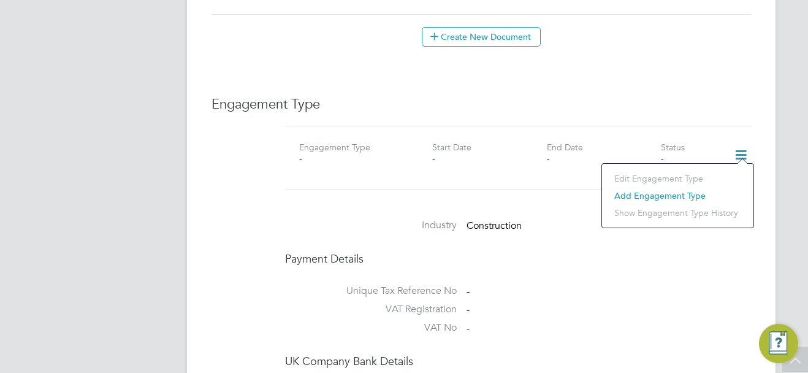
click at [628, 197] on li "Add Engagement Type" at bounding box center [677, 195] width 139 height 17
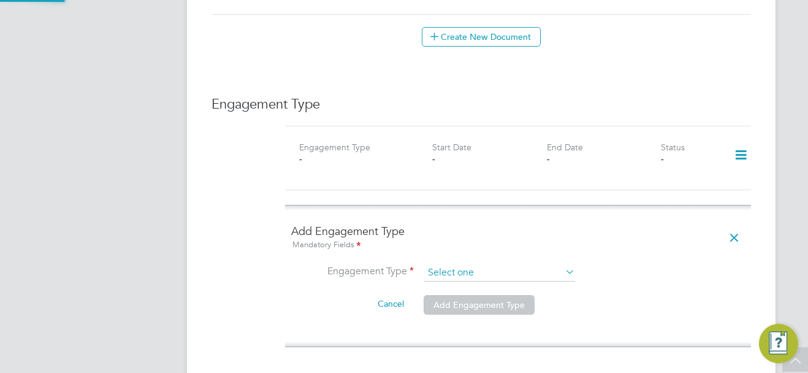
click at [486, 264] on input at bounding box center [498, 272] width 151 height 17
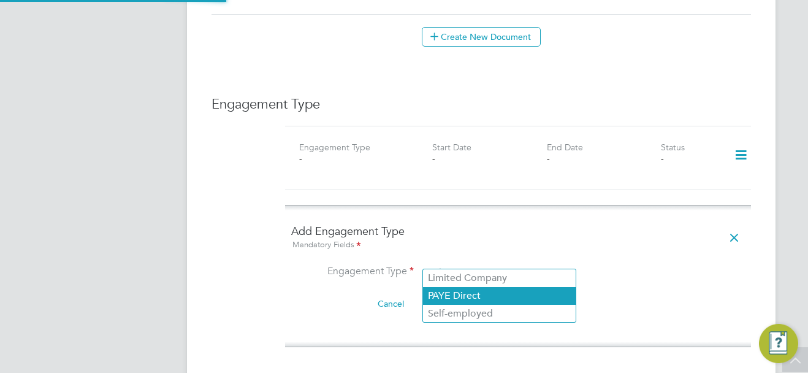
click at [479, 289] on li "PAYE Direct" at bounding box center [499, 296] width 153 height 18
type input "PAYE Direct"
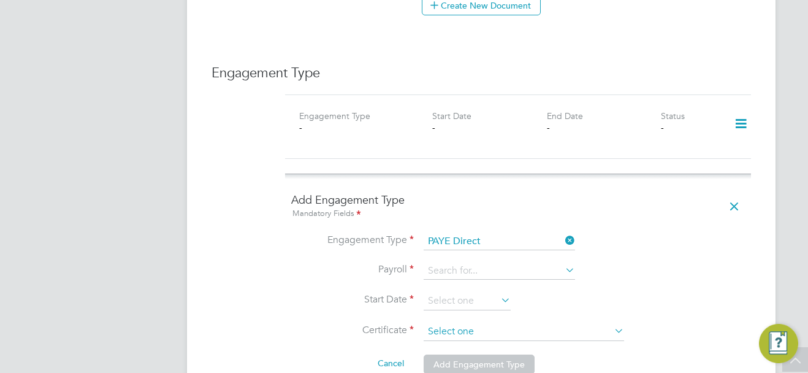
scroll to position [858, 0]
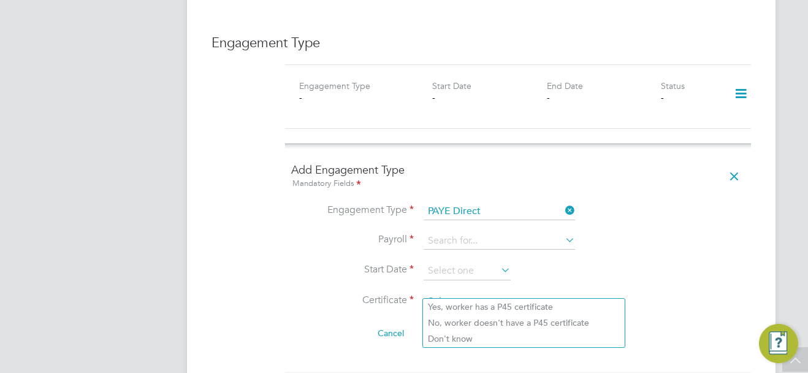
click at [485, 292] on input at bounding box center [523, 301] width 200 height 18
click at [497, 233] on input at bounding box center [498, 240] width 151 height 17
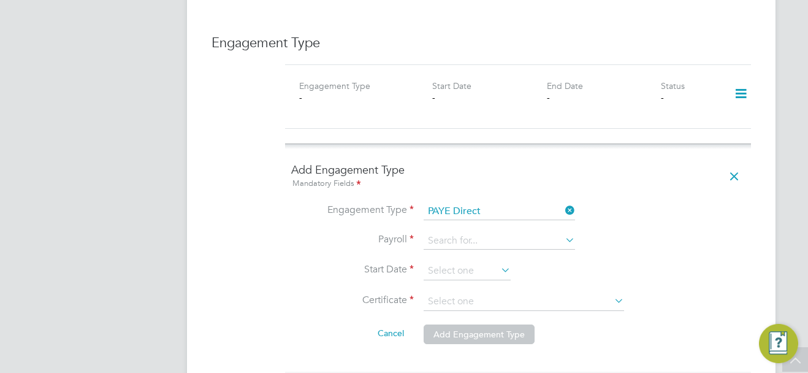
click at [499, 244] on li "PAYE Umbrella" at bounding box center [499, 246] width 153 height 18
type input "PAYE Umbrella"
click at [482, 262] on input at bounding box center [466, 271] width 87 height 18
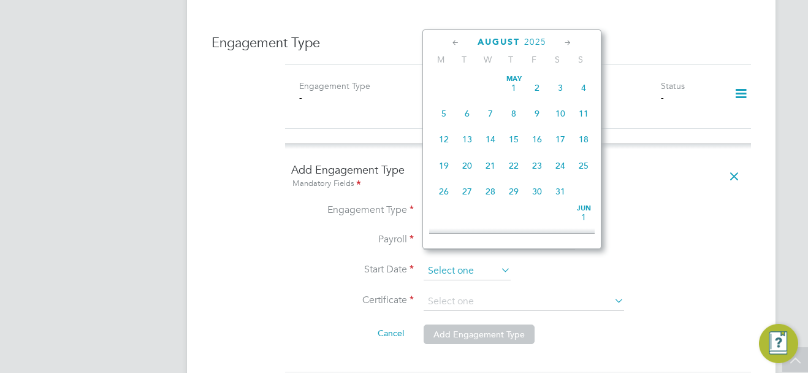
scroll to position [477, 0]
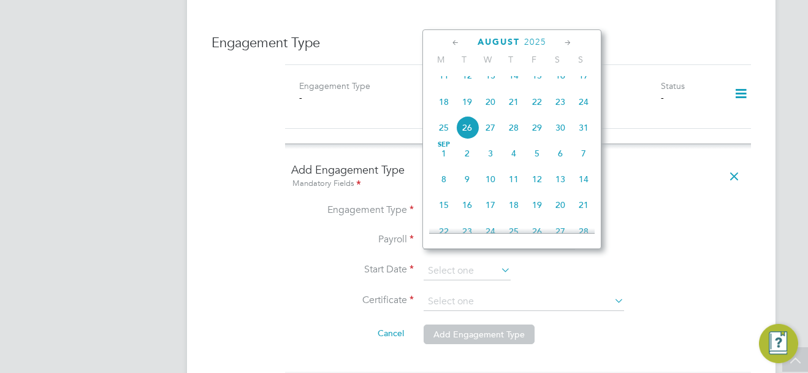
click at [469, 110] on span "19" at bounding box center [466, 101] width 23 height 23
type input "[DATE]"
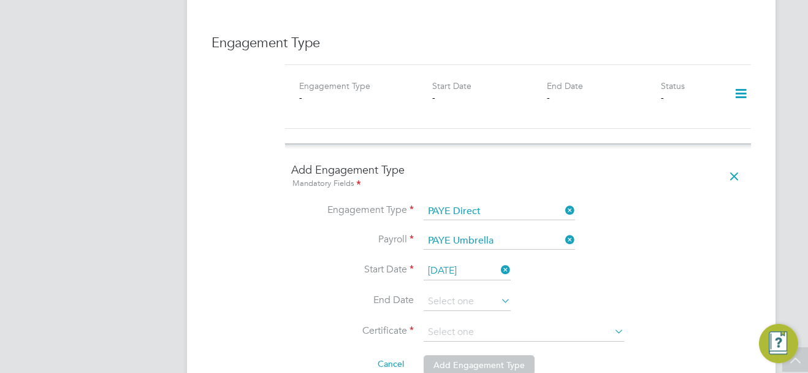
click at [504, 323] on input at bounding box center [523, 332] width 200 height 18
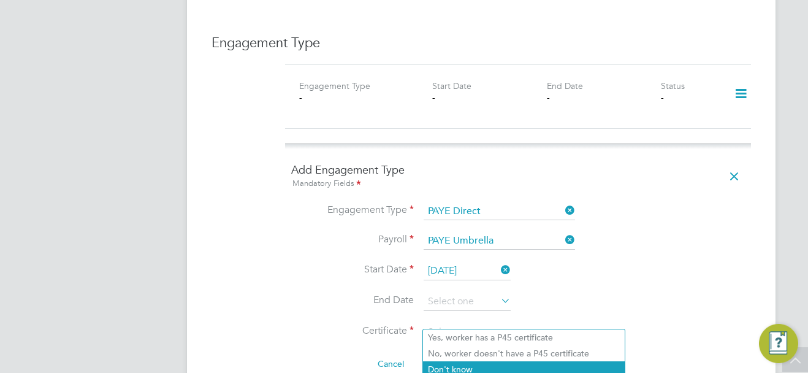
click at [508, 371] on li "Don't know" at bounding box center [524, 369] width 202 height 16
type input "Don't know"
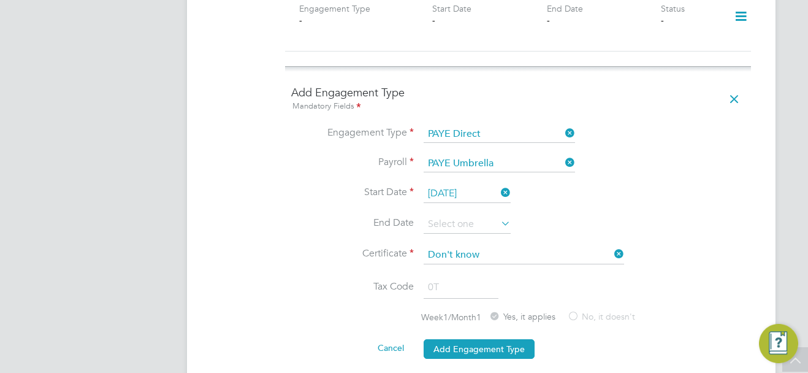
scroll to position [980, 0]
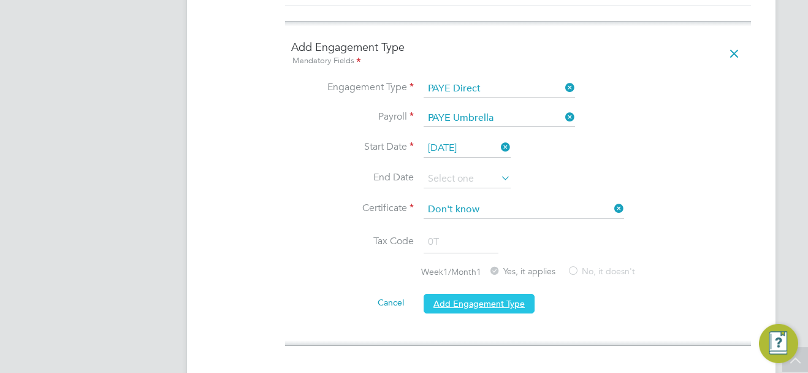
click at [506, 294] on button "Add Engagement Type" at bounding box center [478, 304] width 111 height 20
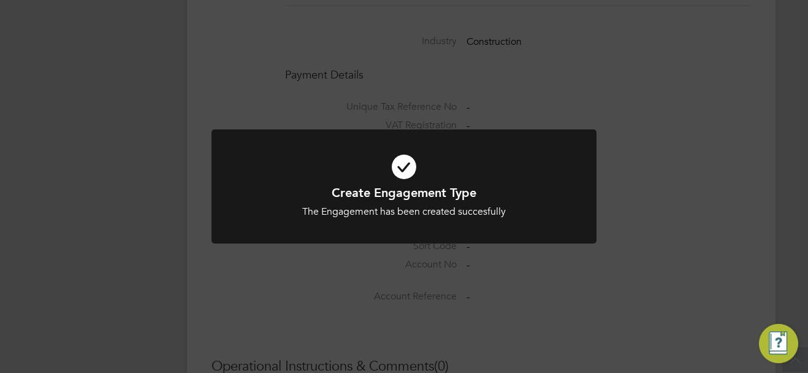
click at [710, 178] on div "Create Engagement Type The Engagement has been created succesfully Cancel Okay" at bounding box center [404, 186] width 808 height 373
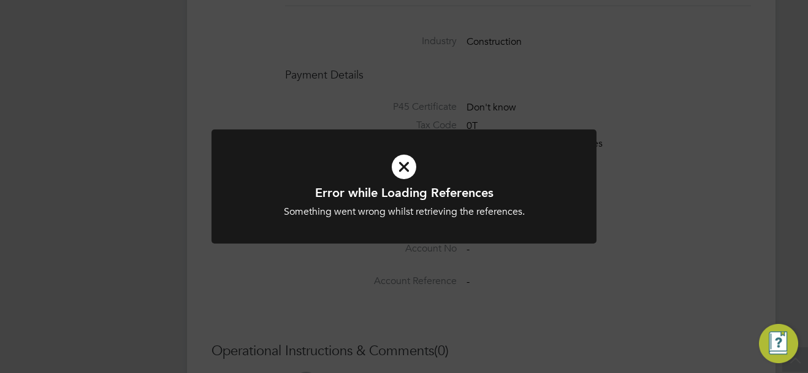
click at [683, 216] on div "Error while Loading References Something went wrong whilst retrieving the refer…" at bounding box center [404, 186] width 808 height 373
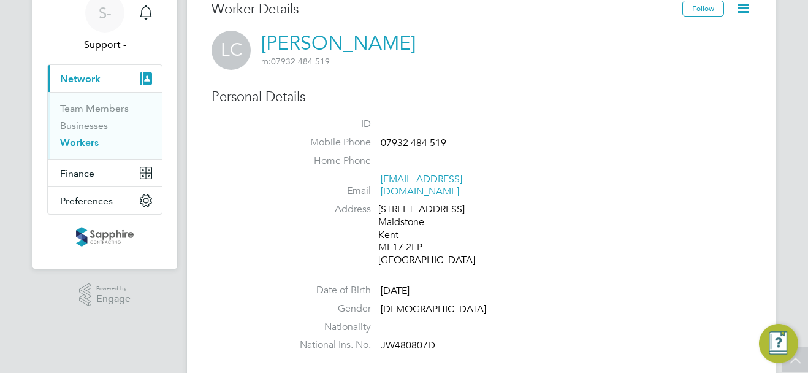
scroll to position [0, 0]
